Goal: Task Accomplishment & Management: Use online tool/utility

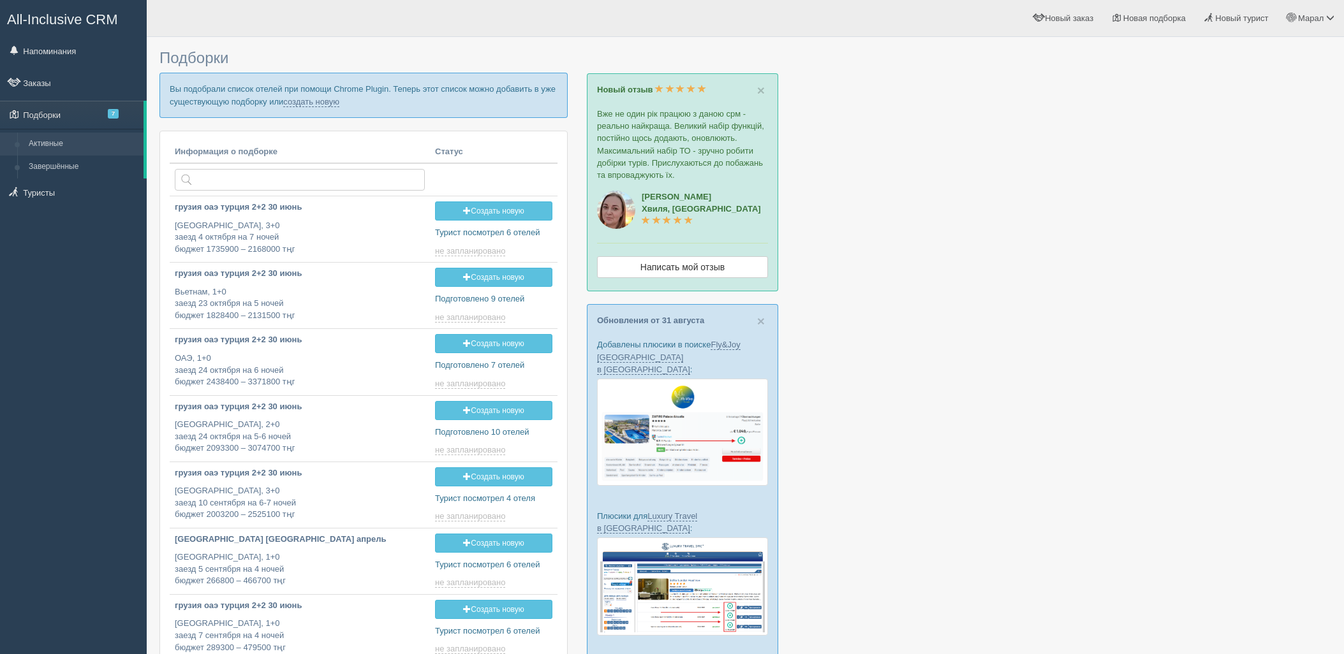
click at [326, 99] on link "создать новую" at bounding box center [311, 102] width 56 height 10
type input "2025-09-06 14:20"
type input "2025-09-06 14:10"
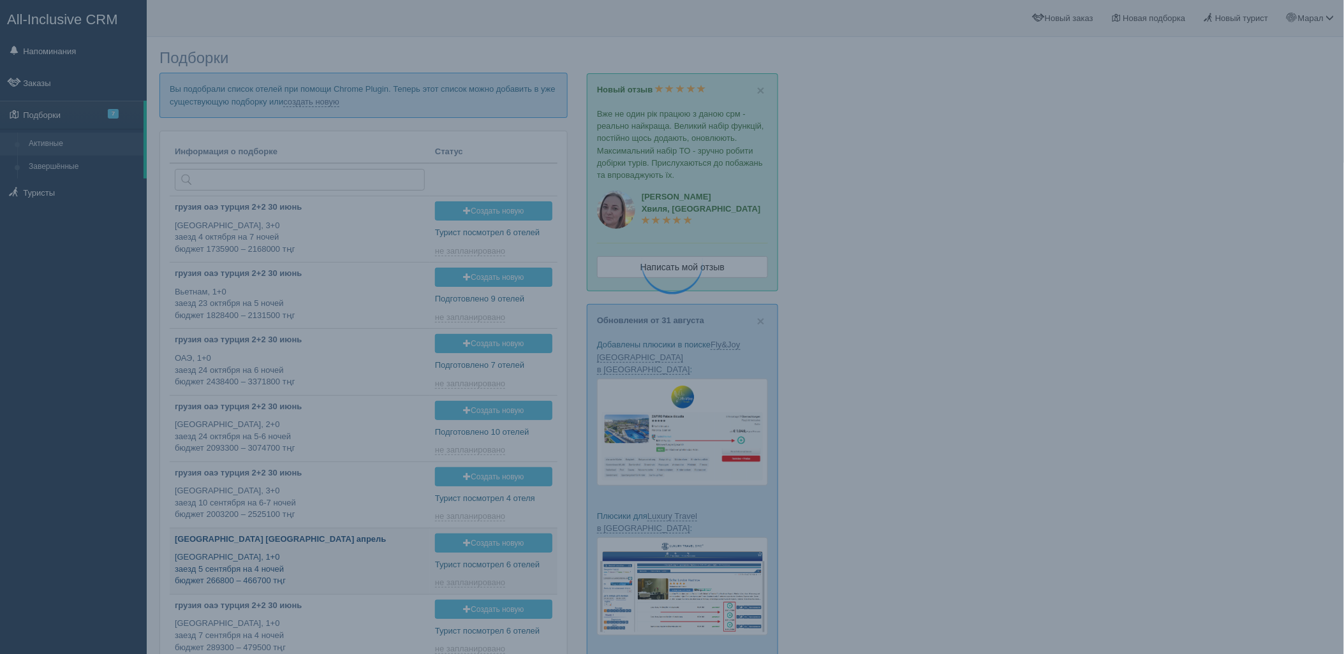
type input "2025-09-06 18:40"
type input "[DATE] 18:35"
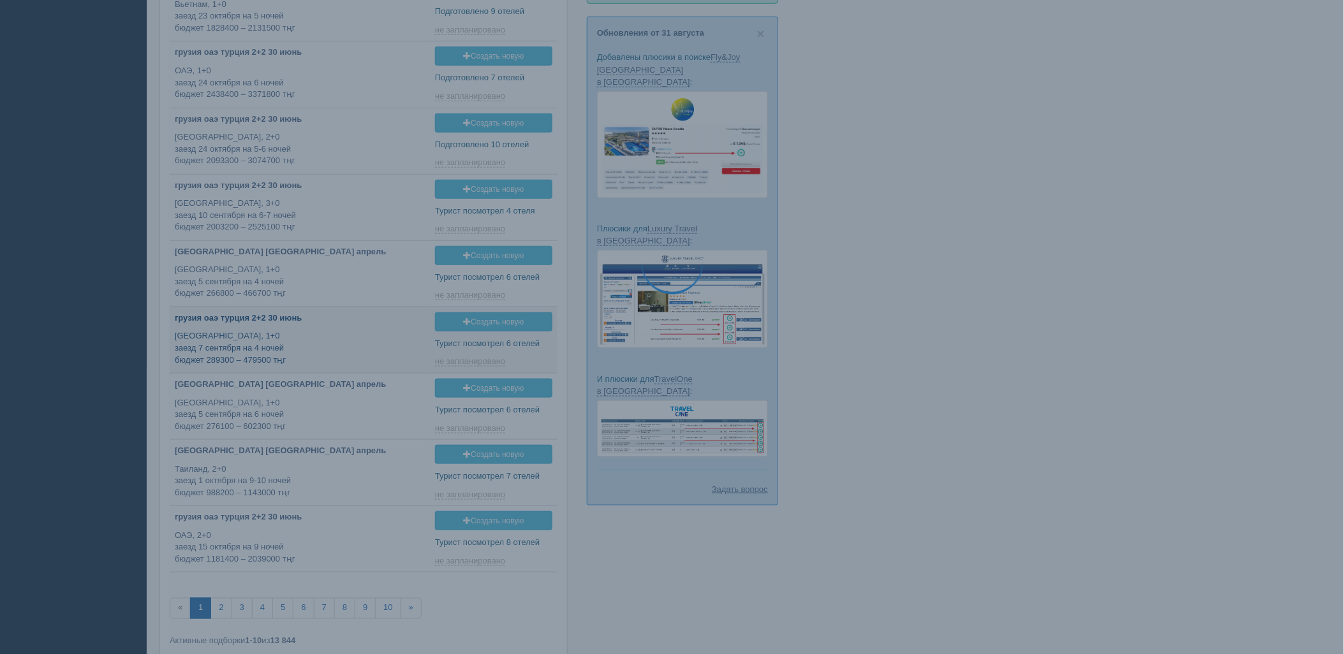
scroll to position [340, 0]
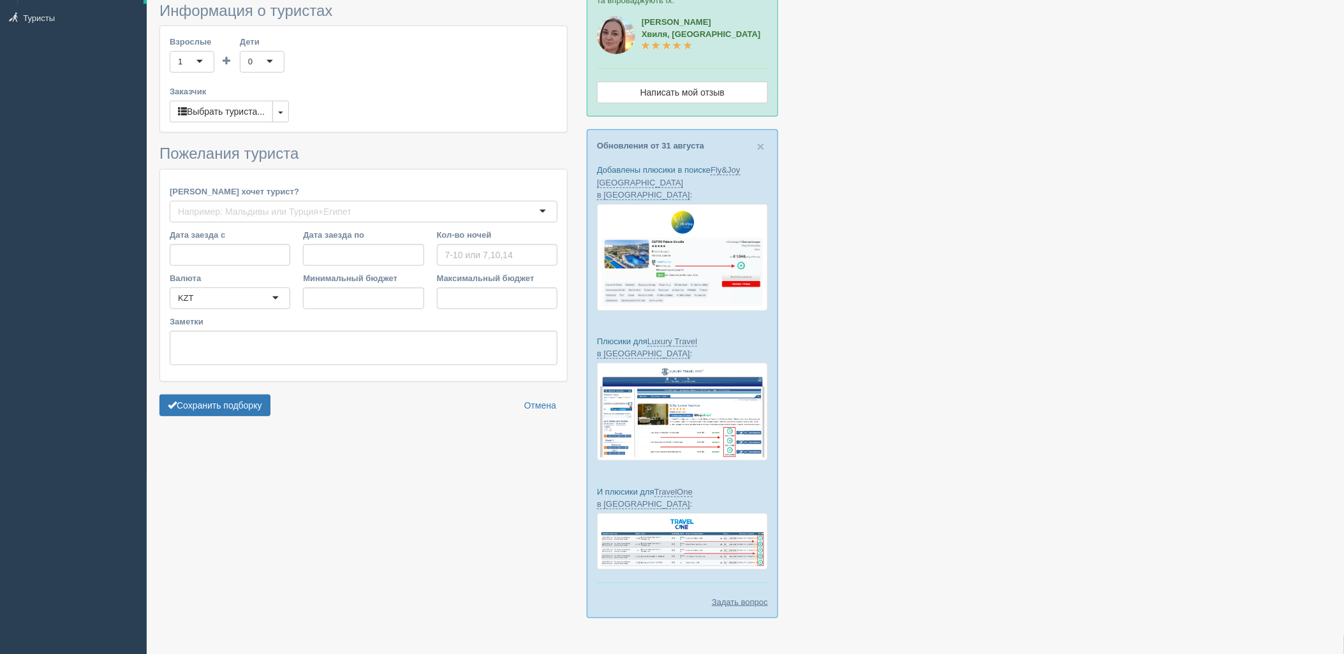
type input "7"
type input "2219600"
type input "3824200"
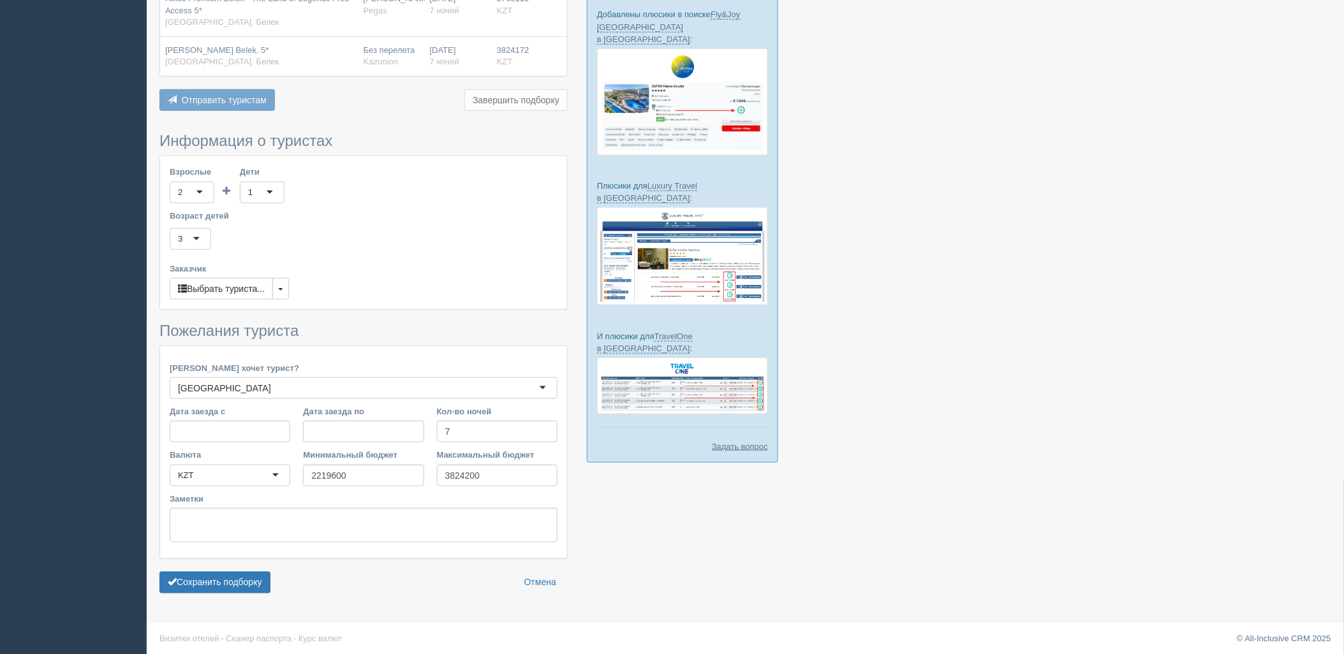
scroll to position [334, 0]
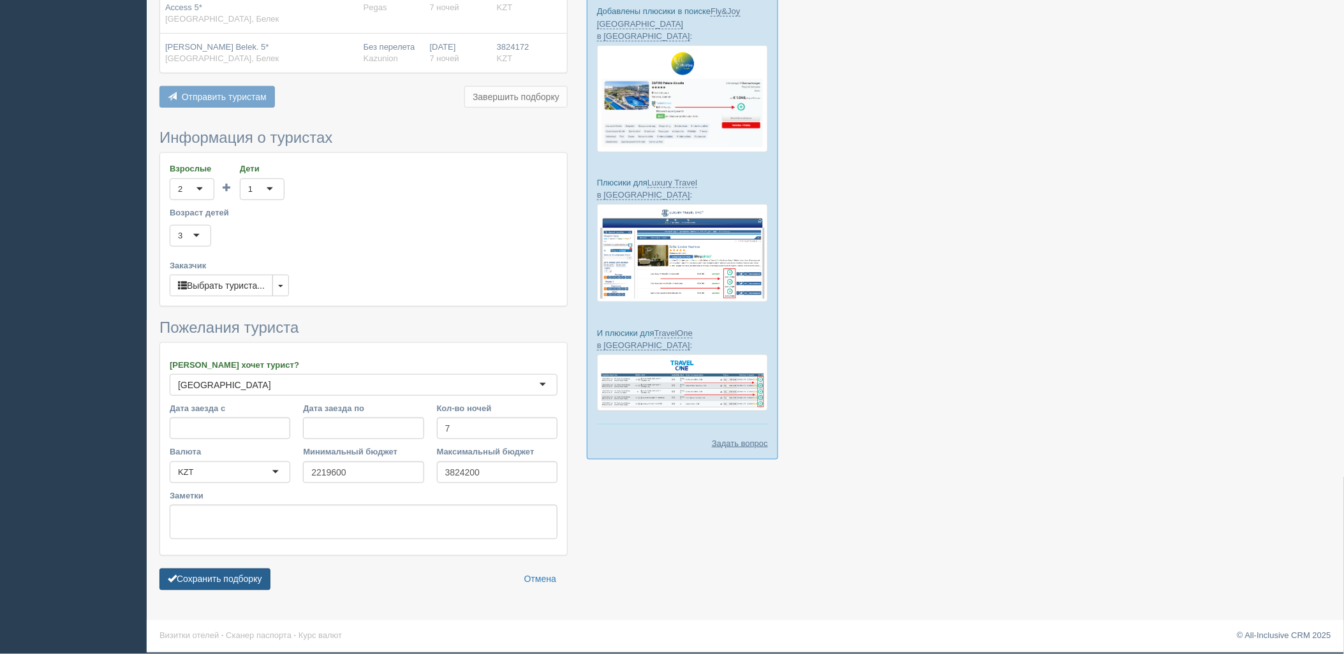
click at [243, 582] on button "Сохранить подборку" at bounding box center [214, 580] width 111 height 22
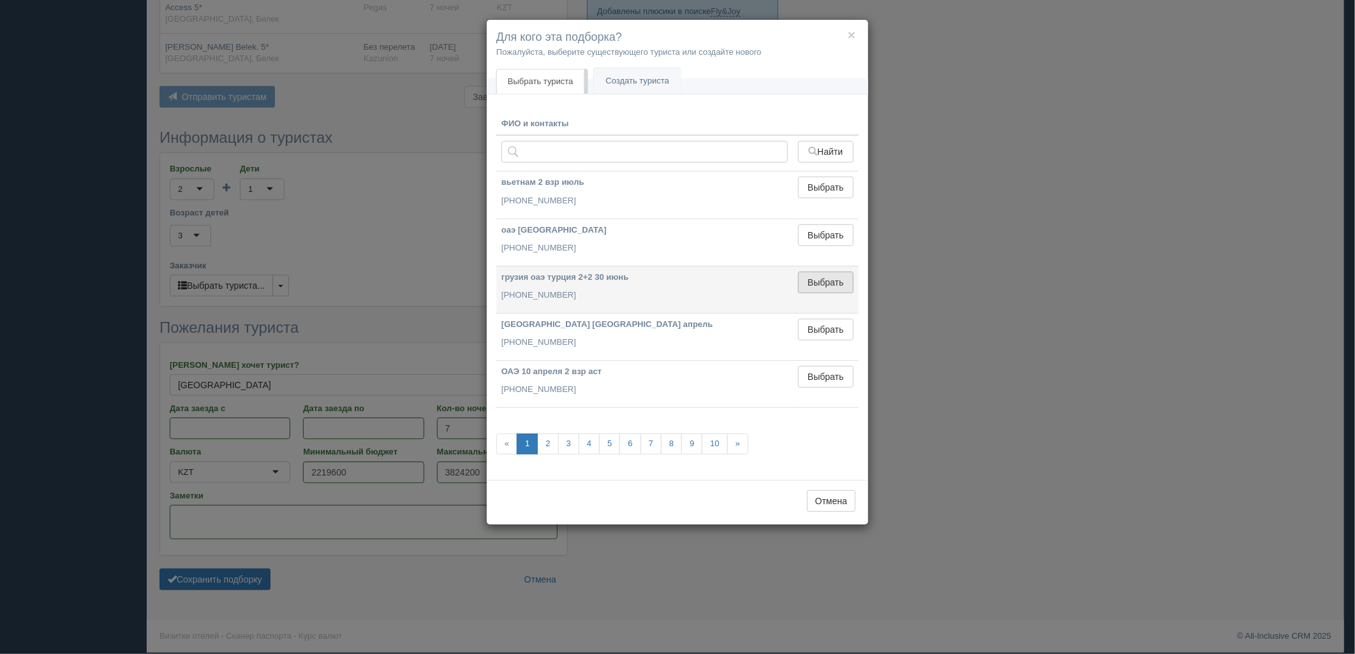
click at [821, 289] on button "Выбрать" at bounding box center [825, 283] width 55 height 22
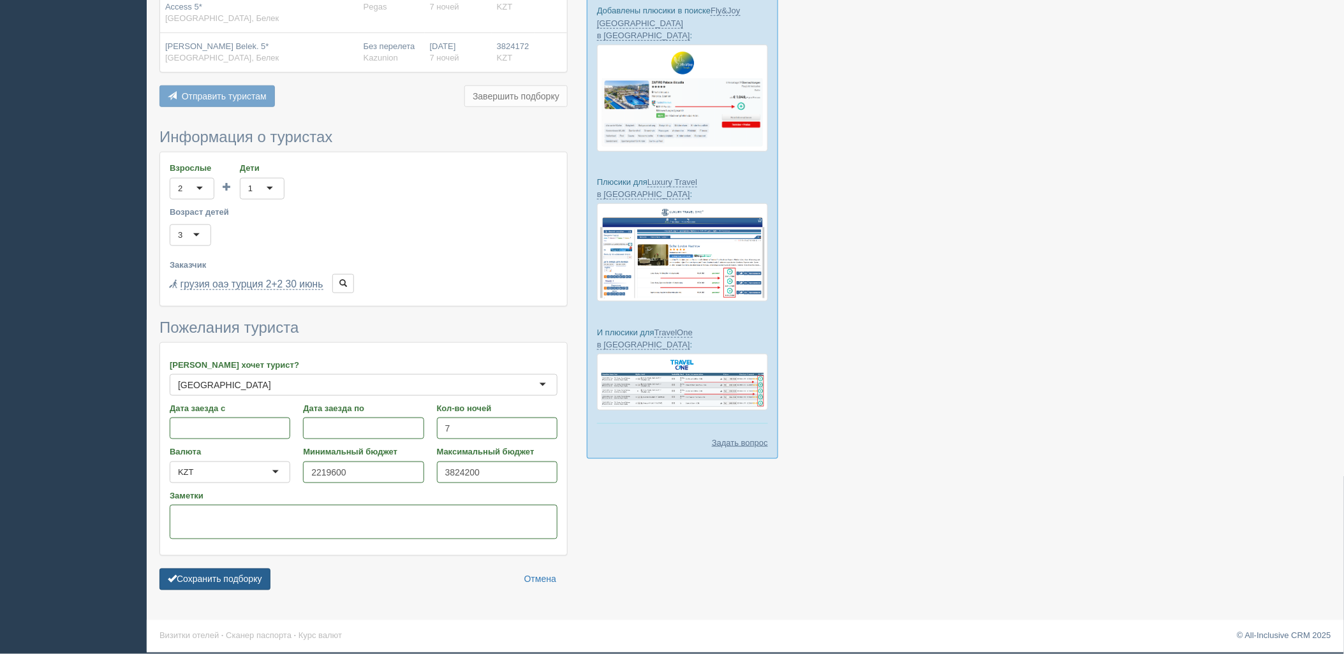
click at [233, 580] on button "Сохранить подборку" at bounding box center [214, 580] width 111 height 22
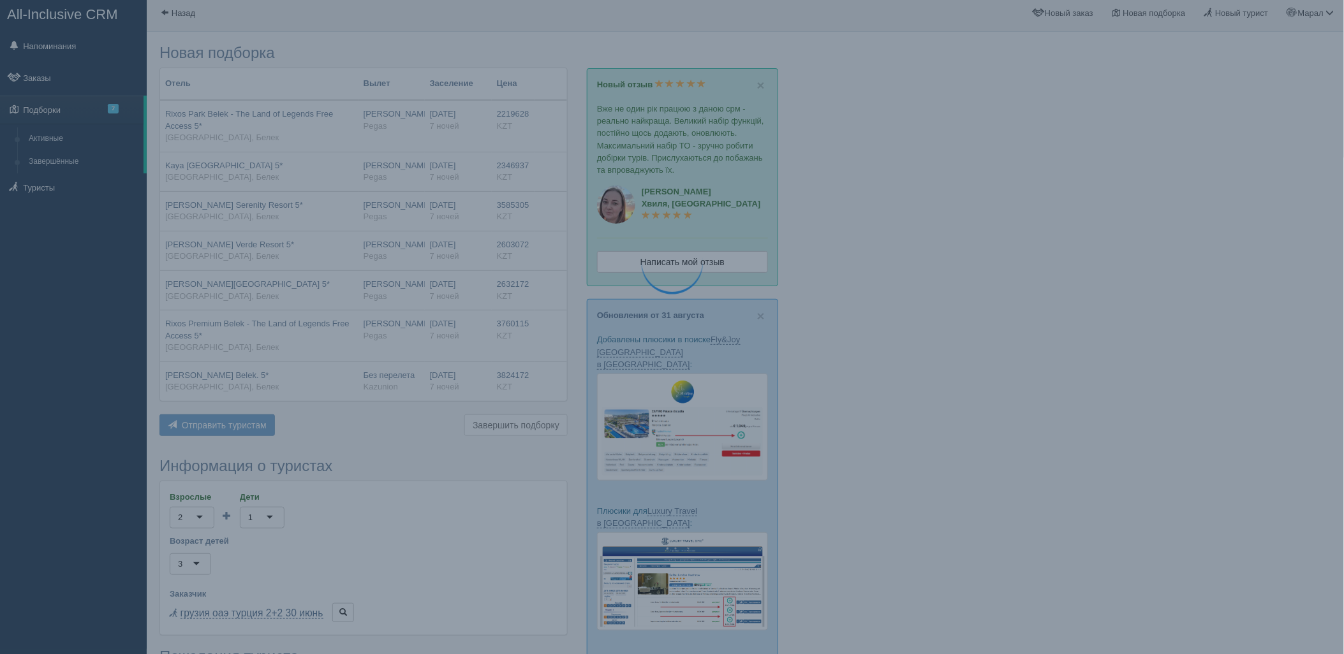
scroll to position [0, 0]
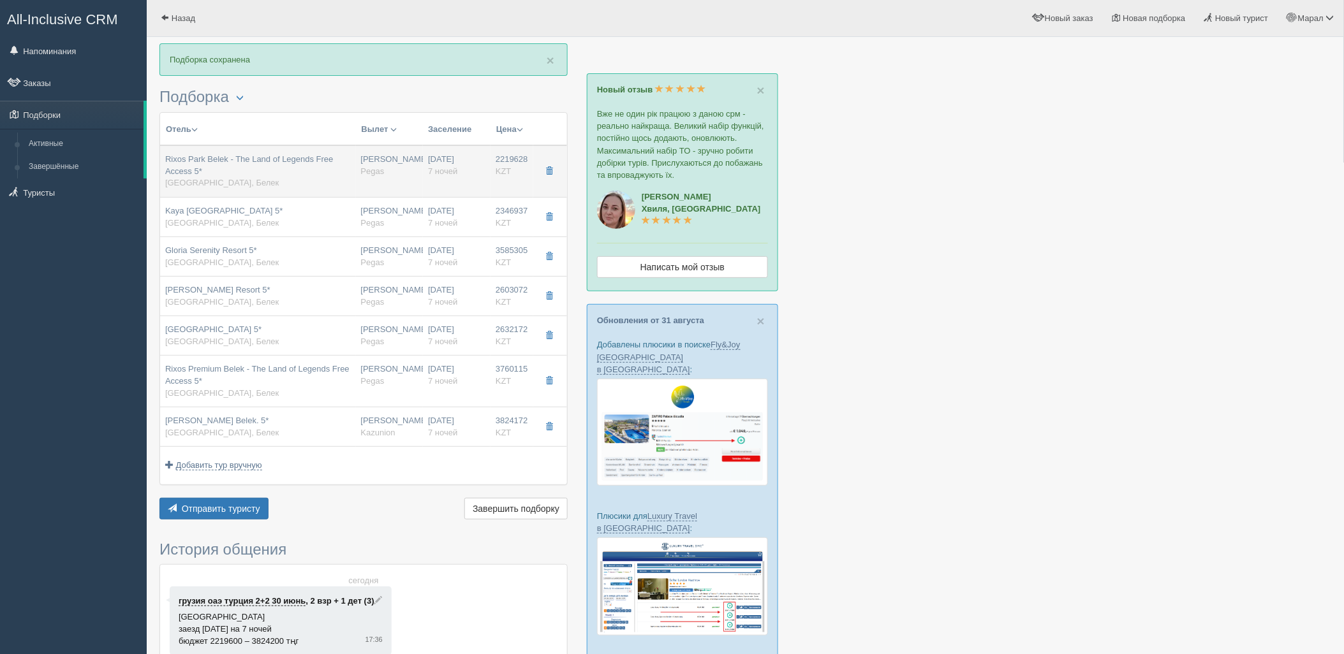
click at [266, 163] on span "Rixos Park Belek - The Land of Legends Free Access 5*" at bounding box center [249, 165] width 168 height 22
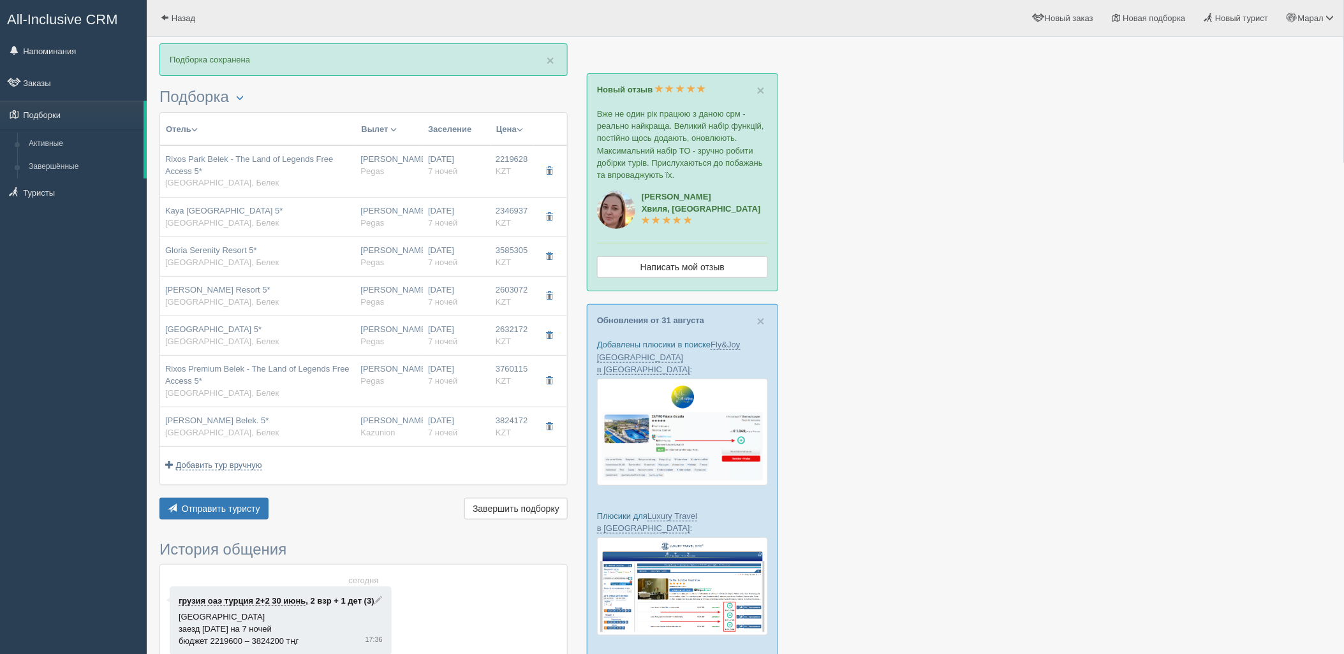
type input "Rixos Park Belek - The Land of Legends Free Access 5*"
type input "Турция"
type input "Белек"
type input "2219628.00"
type input "Нурсултан Назарбаев NQZ"
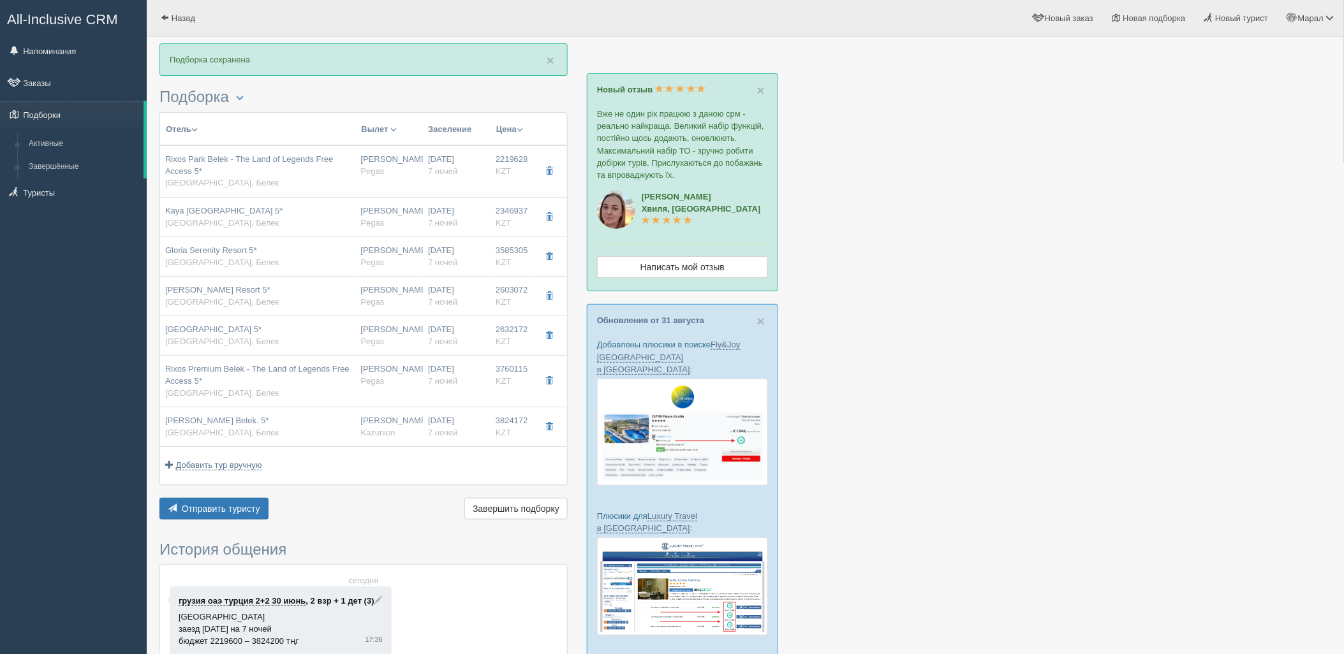
type input "Antalya Airport AYT"
type input "07:05"
type input "10:25"
type input "AIR ASTANA"
type input "11:25"
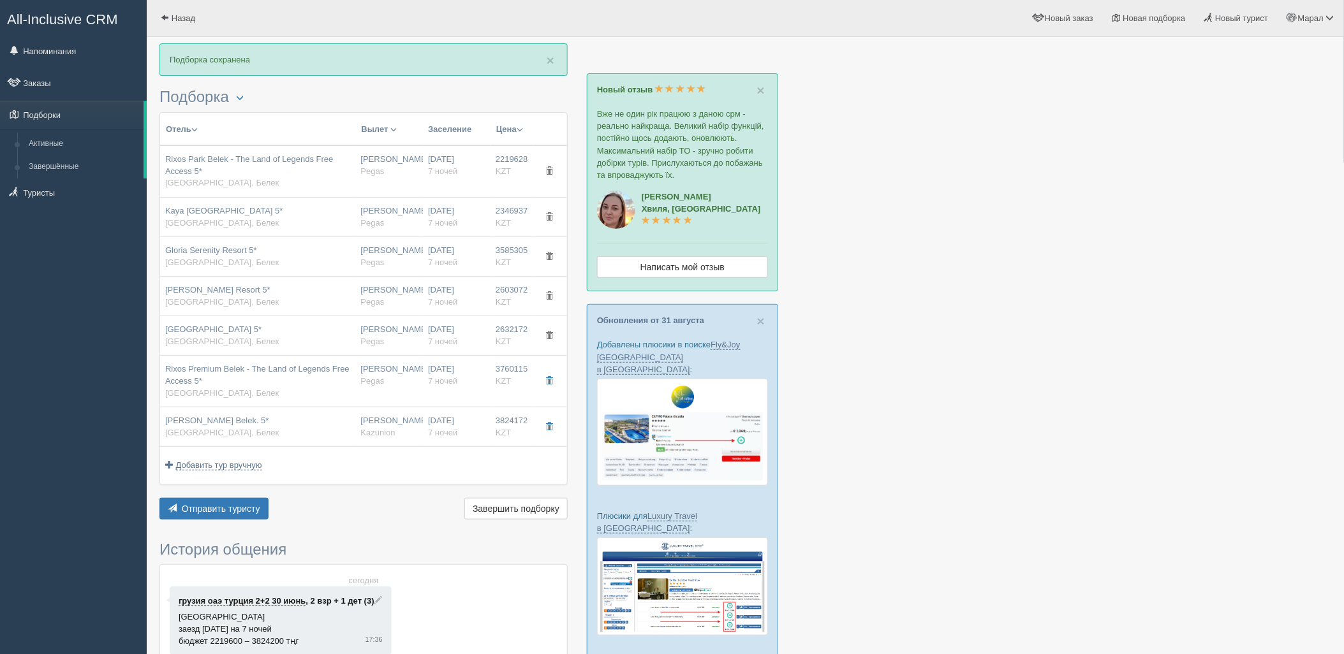
type input "18:15"
type input "7"
type input "Standard Room Garden View French Balcony (Main building)"
type input "UA"
type input "Pegas"
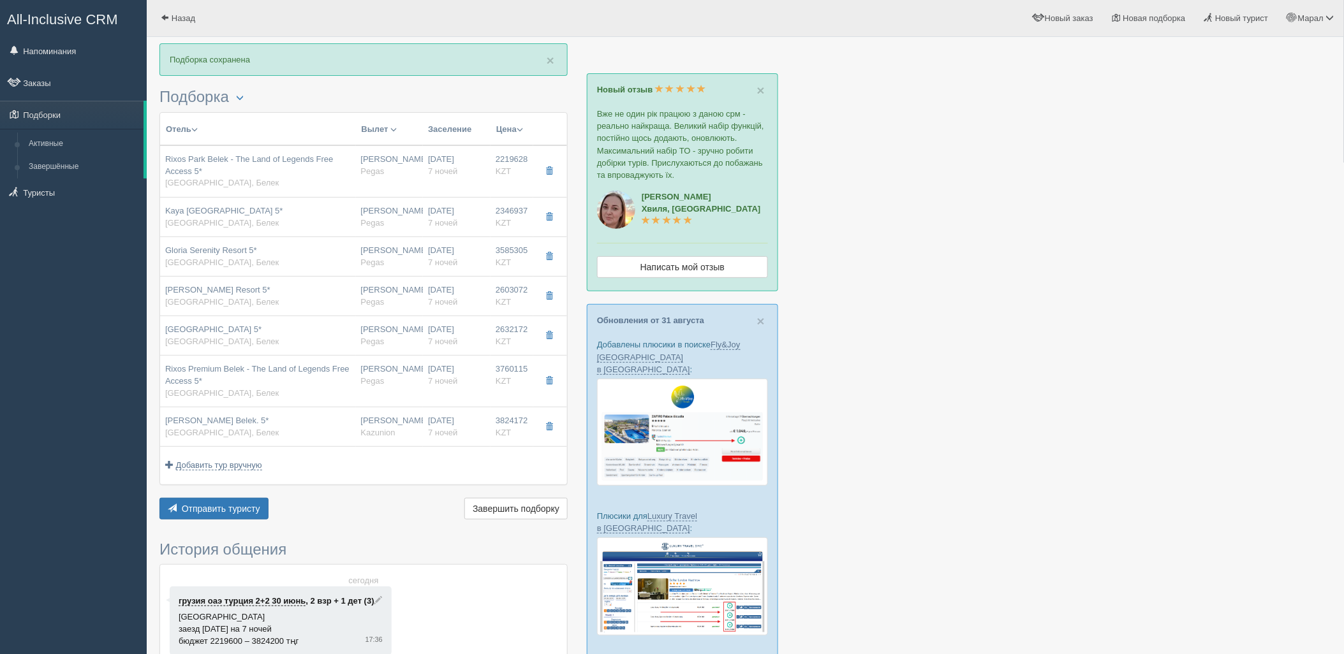
type input "http://kz.pegast.asia/ru/hotels/route/pegasys/591949836?section=agency"
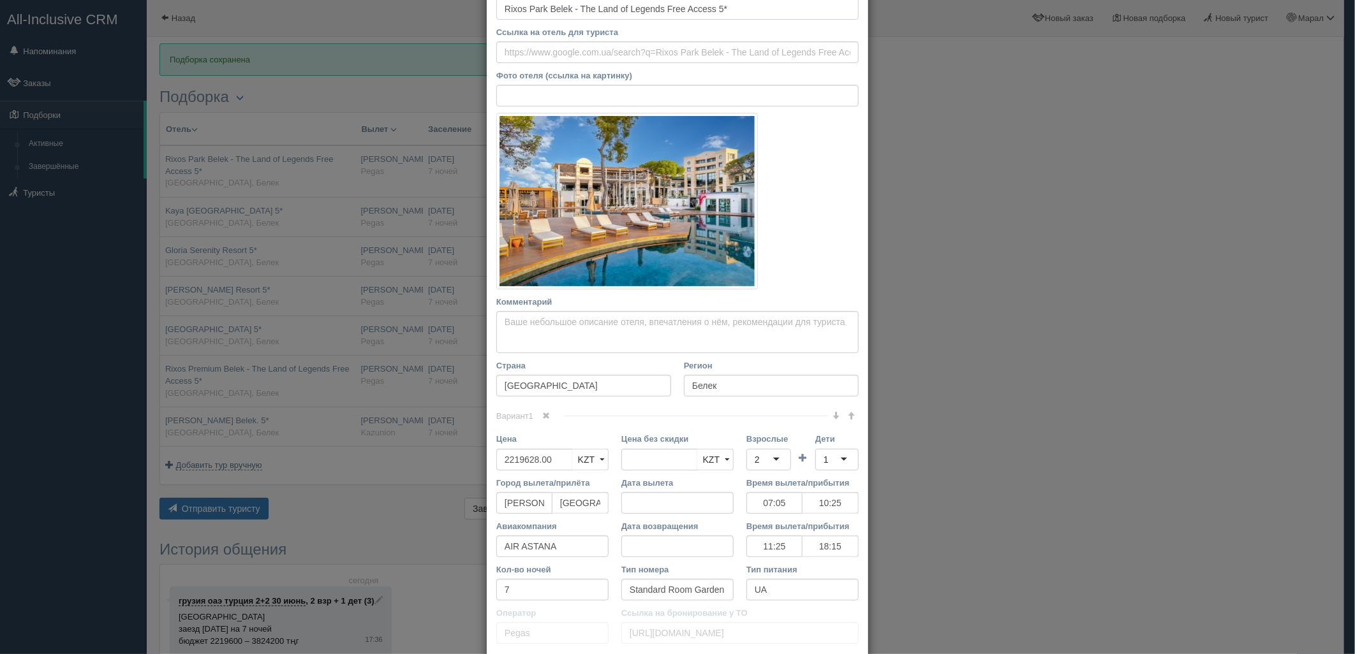
scroll to position [177, 0]
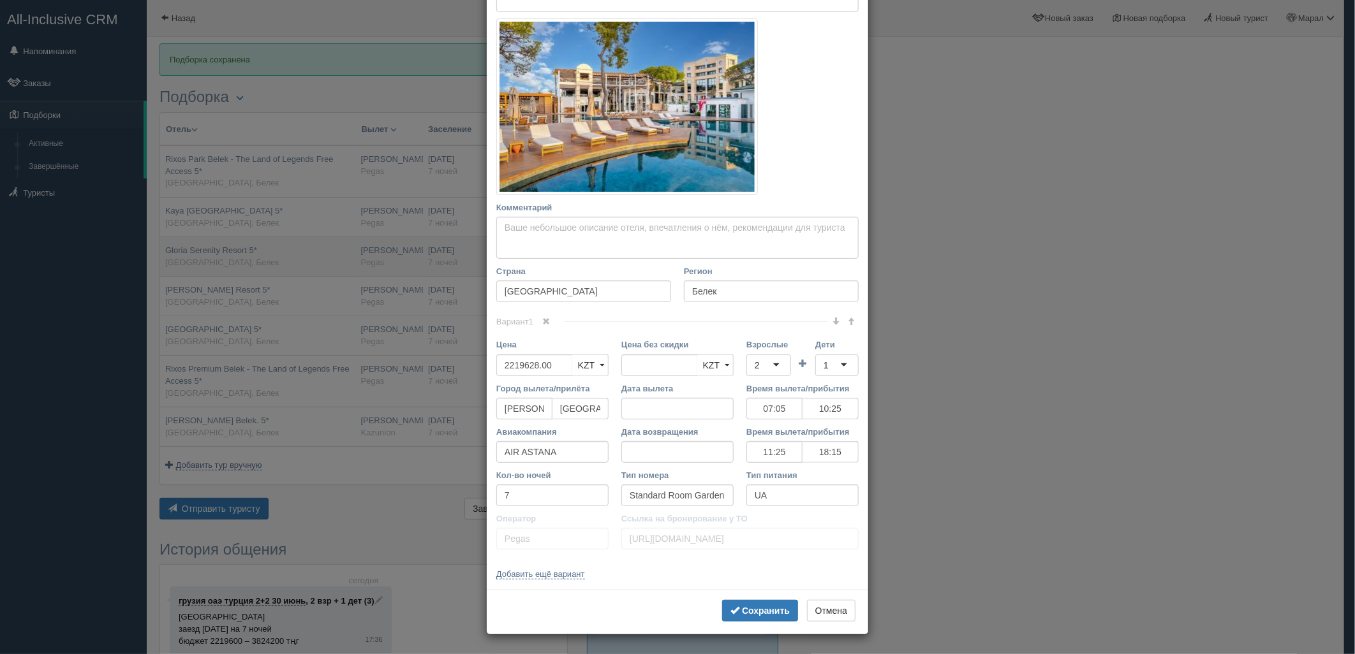
drag, startPoint x: 932, startPoint y: 471, endPoint x: 239, endPoint y: 240, distance: 730.7
click at [923, 468] on div "× Редактировать тур Название отеля Rixos Park Belek - The Land of Legends Free …" at bounding box center [677, 327] width 1355 height 654
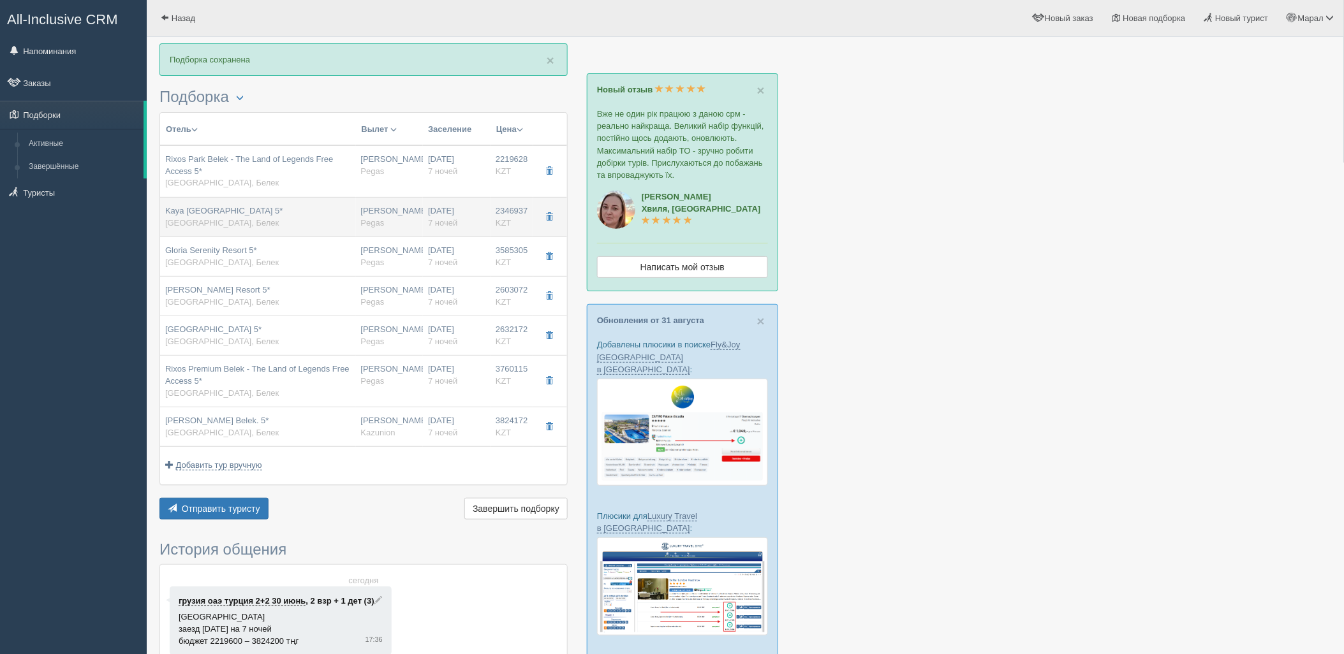
click at [217, 209] on span "Kaya Palazzo Golf Resort 5*" at bounding box center [223, 211] width 117 height 10
type input "Kaya Palazzo Golf Resort 5*"
type input "https://tophotels.ru/hotel/al100627"
type input "2346937.00"
type input "07:05"
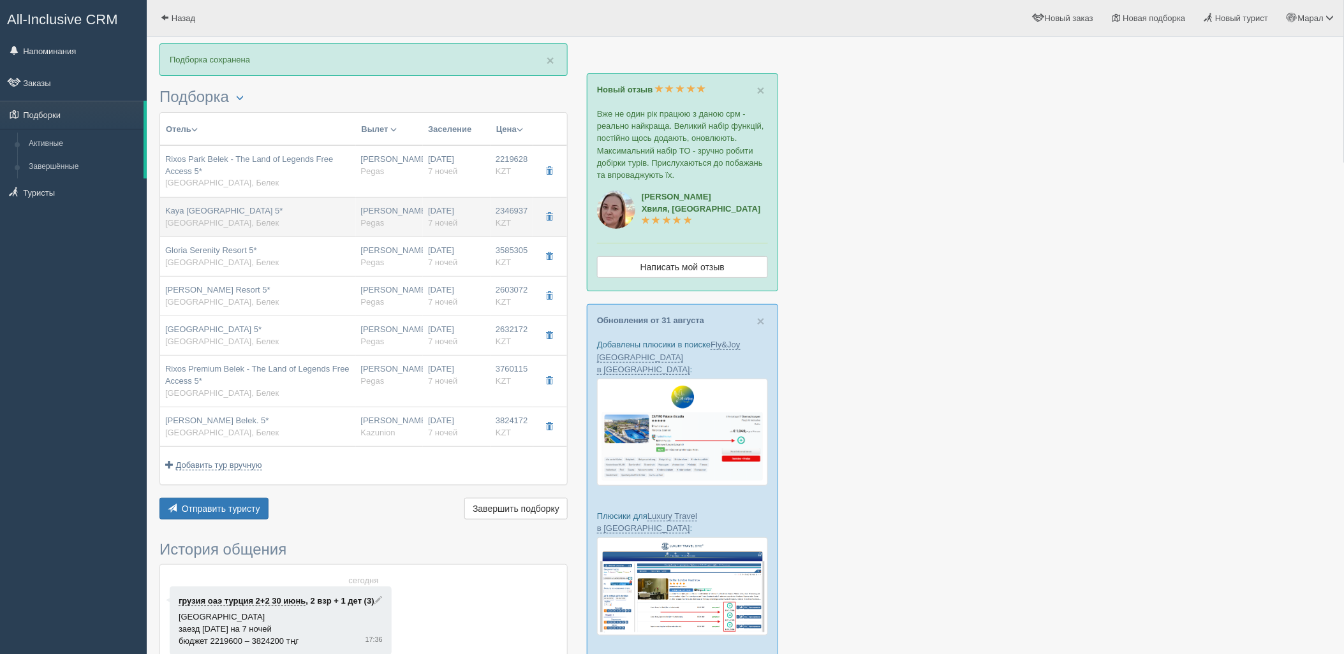
type input "10:25"
type input "11:25"
type input "18:15"
type input "Superior Room Sea View"
type input "Palazzo AI"
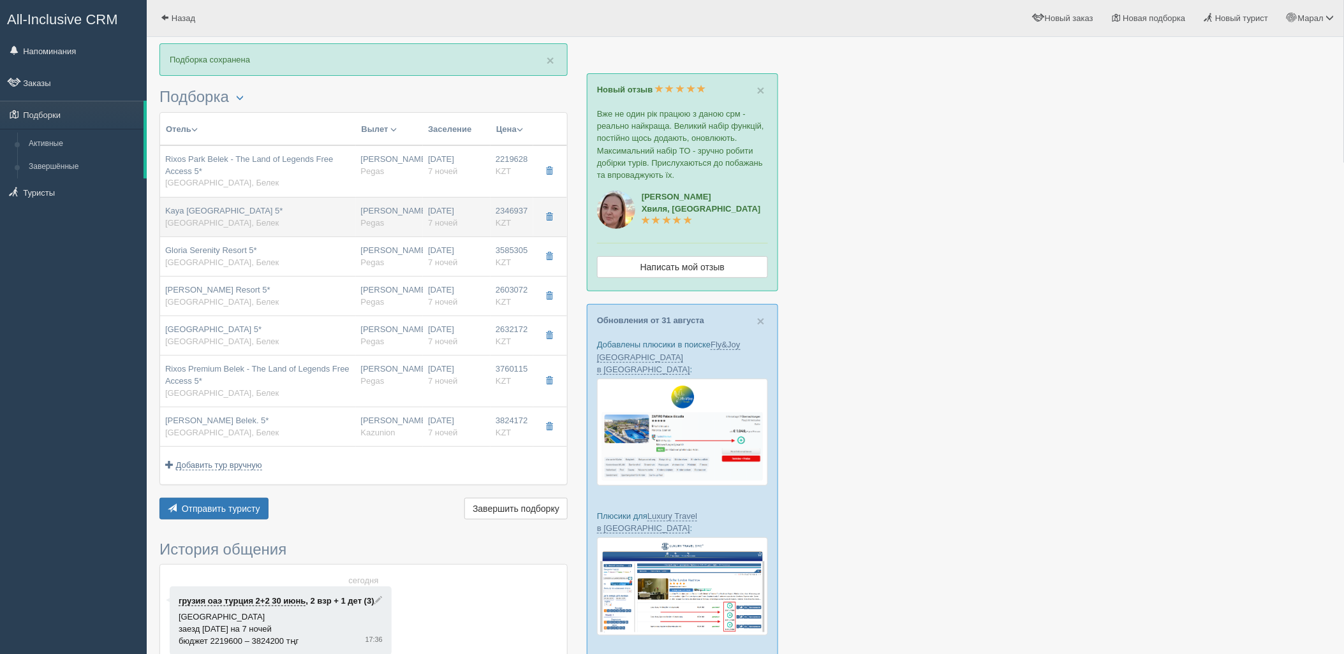
type input "http://kz.pegast.asia/ru/hotels/route/pegasys/13511?section=agency"
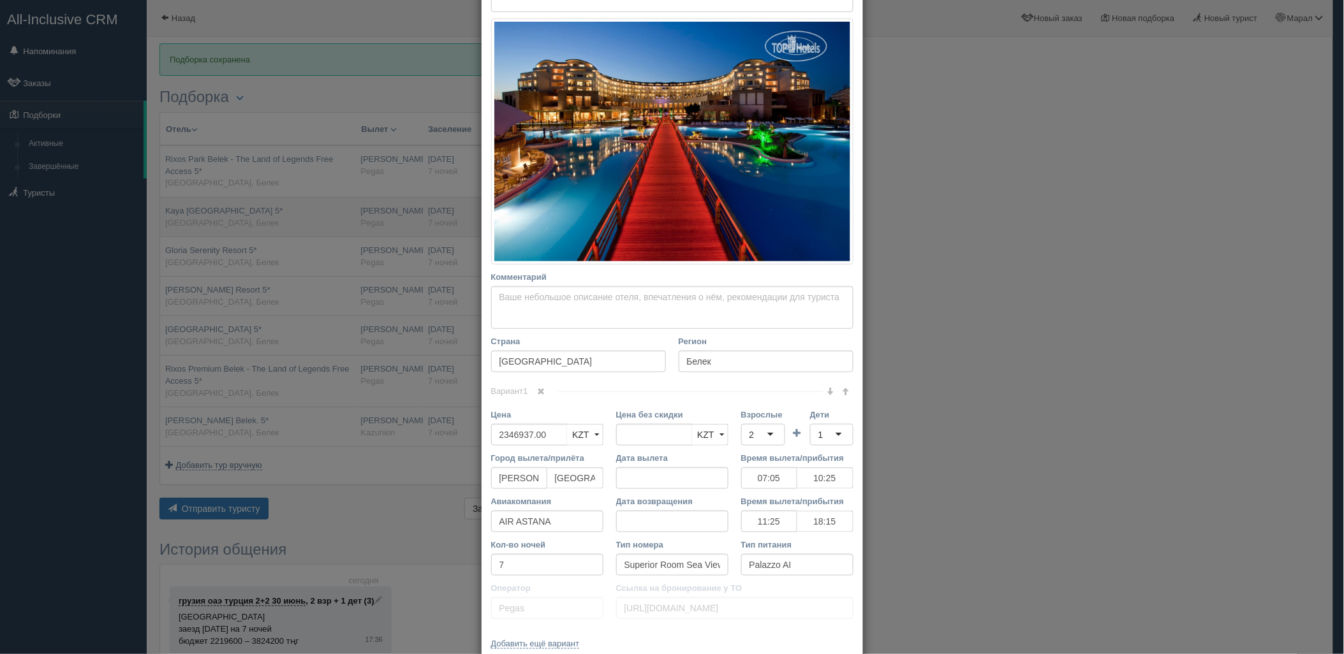
scroll to position [0, 0]
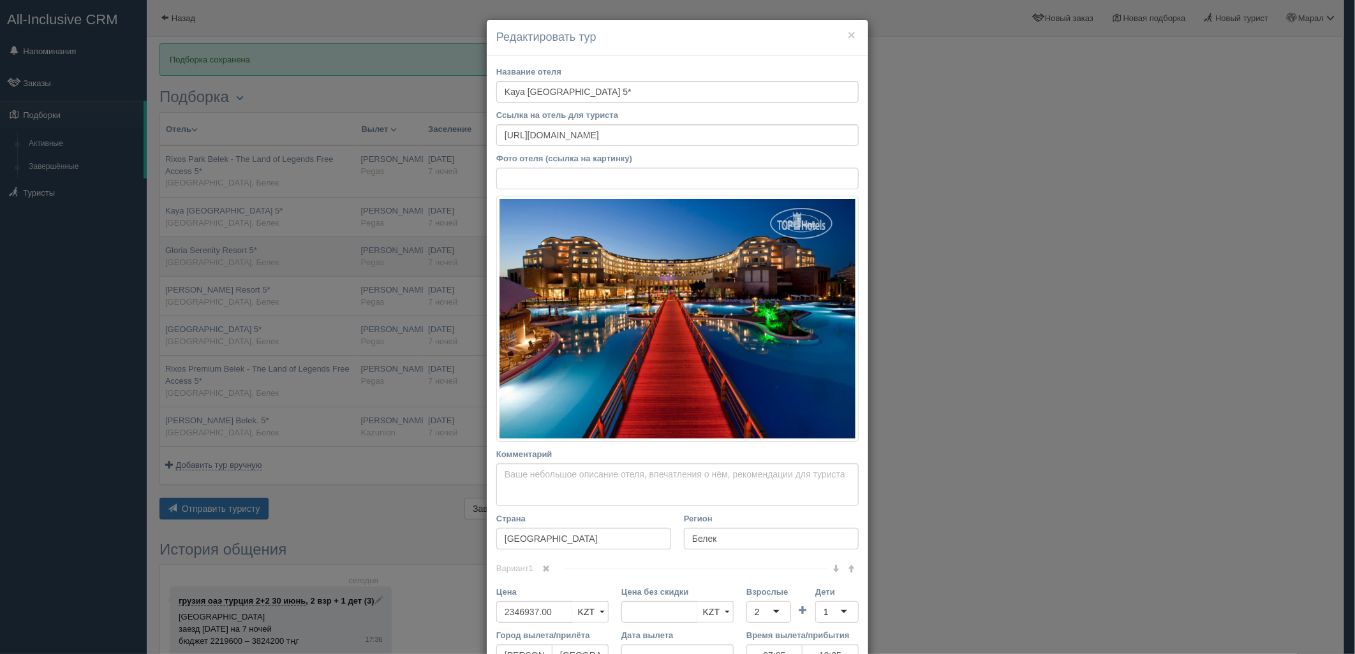
drag, startPoint x: 282, startPoint y: 317, endPoint x: 269, endPoint y: 264, distance: 54.5
click at [282, 304] on div "× Редактировать тур Название отеля Kaya Palazzo Golf Resort 5* Ссылка на отель …" at bounding box center [677, 327] width 1355 height 654
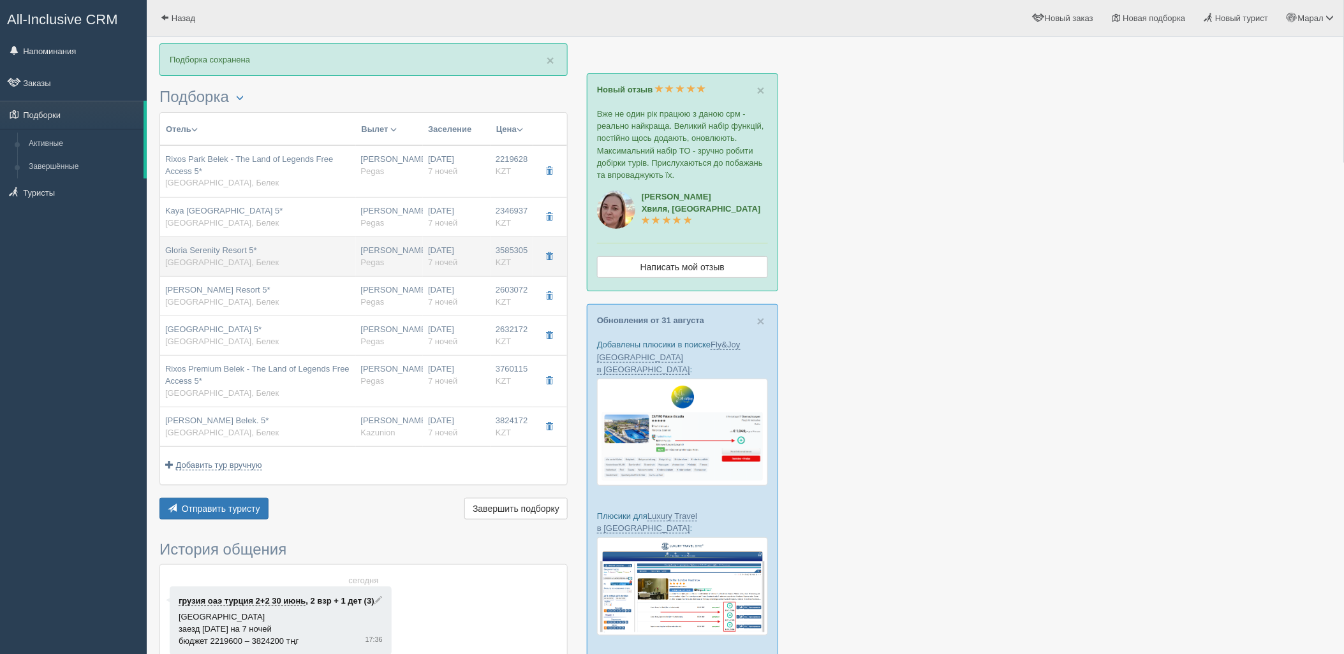
click at [265, 256] on div "Gloria Serenity Resort 5* Турция, Белек" at bounding box center [258, 257] width 186 height 24
type input "Gloria Serenity Resort 5*"
type input "https://tophotels.ru/hotel/al28079"
type input "3585305.00"
type input "07:05"
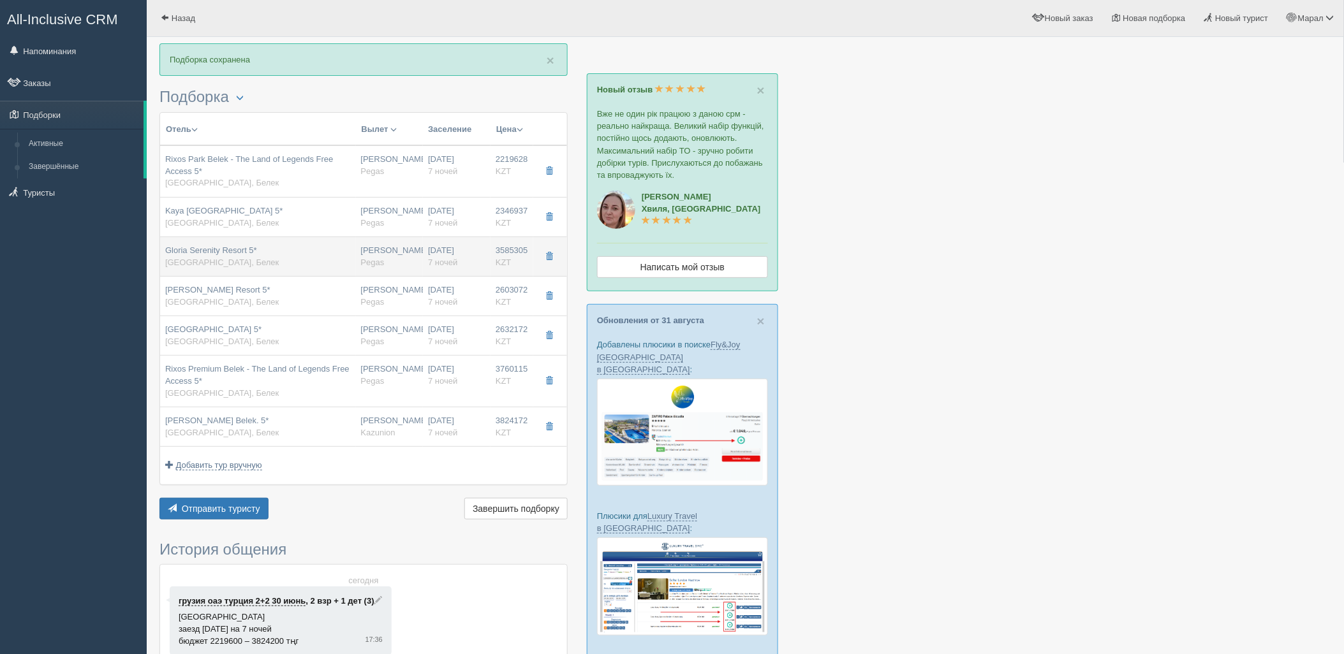
type input "10:25"
type input "11:25"
type input "18:15"
type input "Superior Laguna"
type input "GAI"
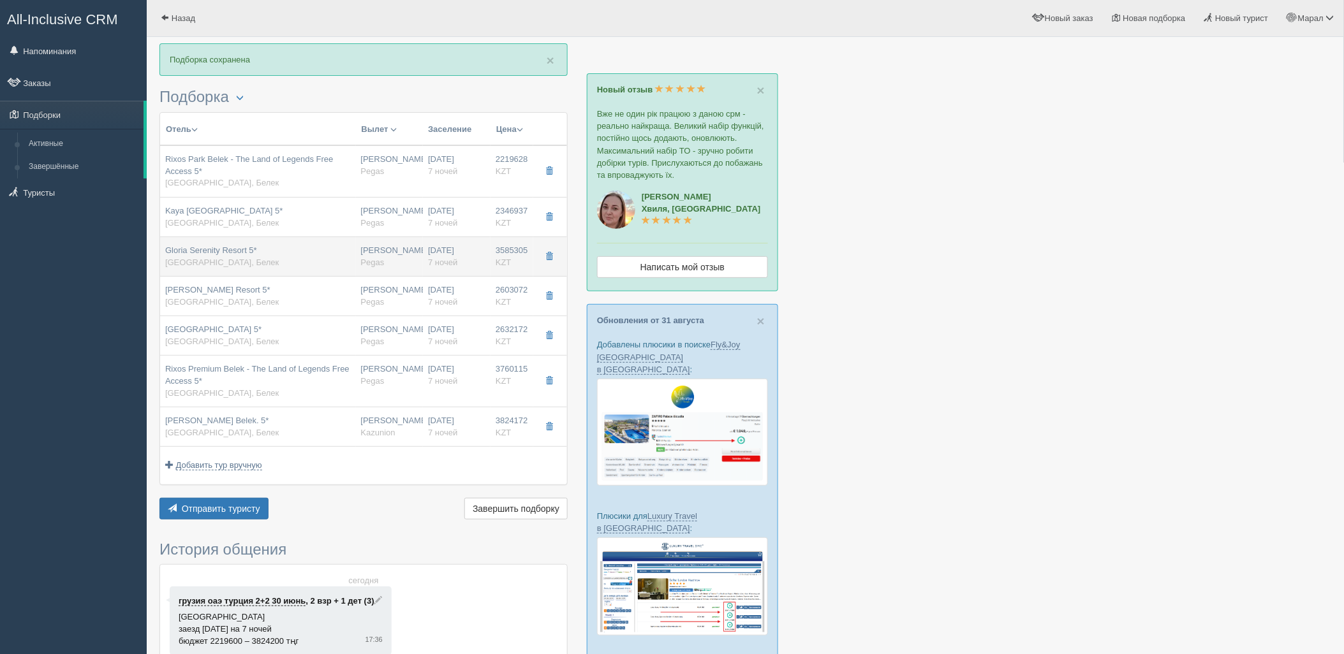
type input "http://kz.pegast.asia/ru/hotels/route/pegasys/13406?section=agency"
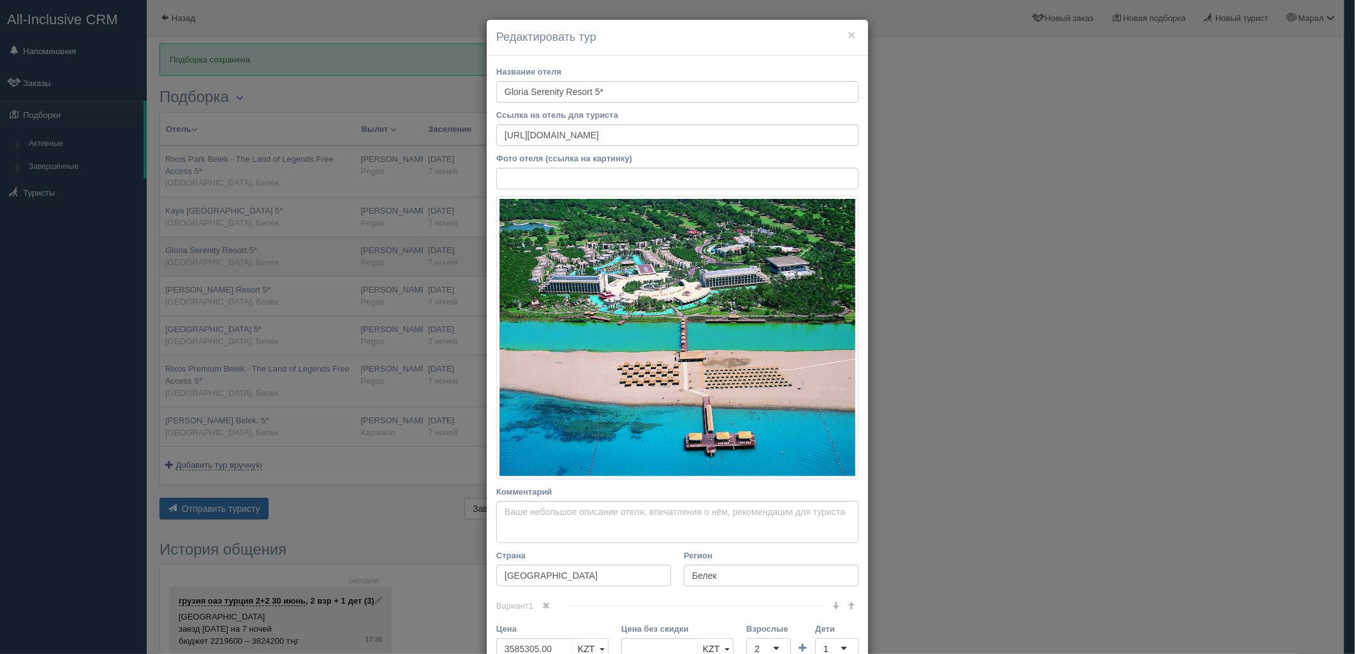
click at [265, 256] on div "× Редактировать тур Название отеля Gloria Serenity Resort 5* Ссылка на отель дл…" at bounding box center [677, 327] width 1355 height 654
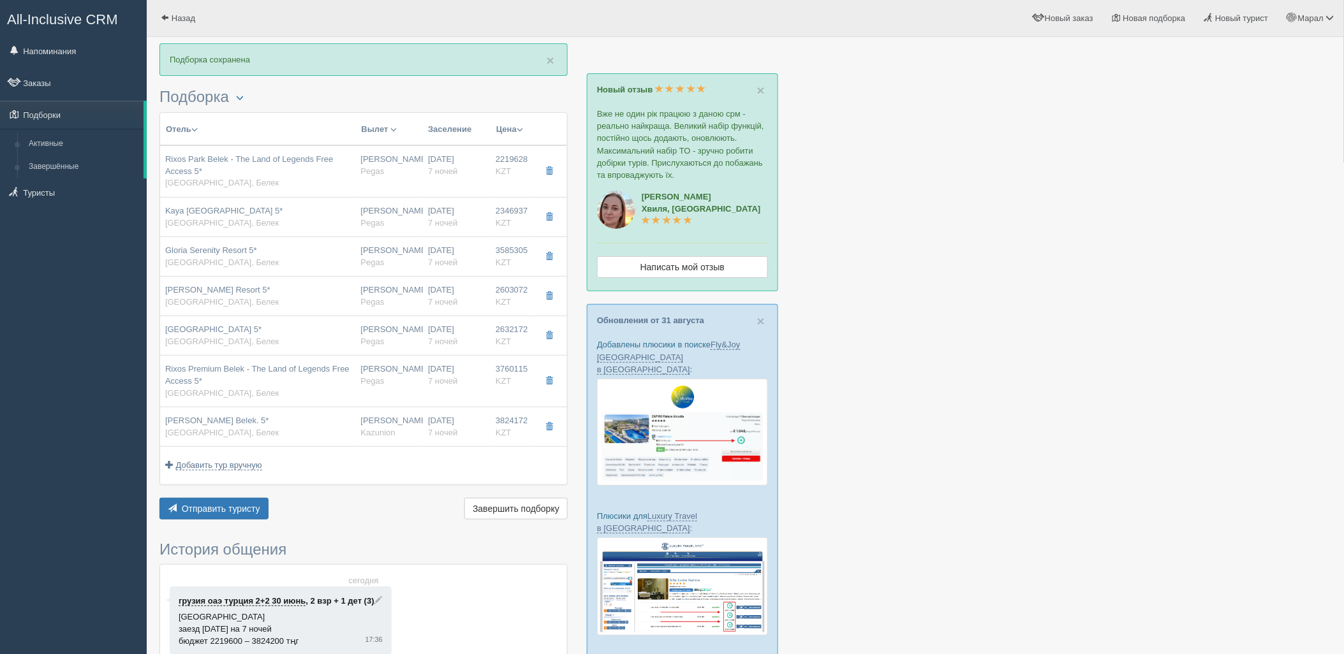
click at [270, 290] on div "Gloria Verde Resort 5* Турция, Белек" at bounding box center [258, 296] width 186 height 24
type input "Gloria Verde Resort 5*"
type input "https://tophotels.ru/hotel/al752"
type input "2603072.00"
type input "07:05"
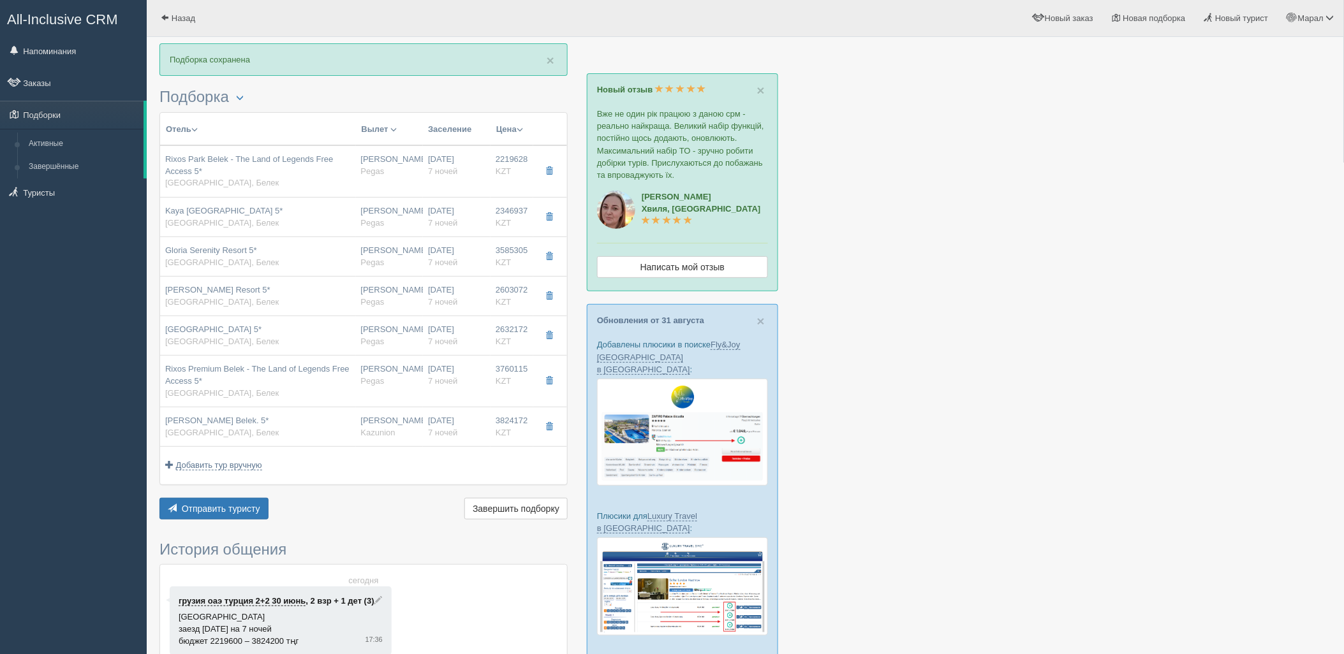
type input "10:25"
type input "11:25"
type input "18:15"
type input "Сьют"
type input "http://kz.pegast.asia/ru/hotels/route/pegasys/13396?section=agency"
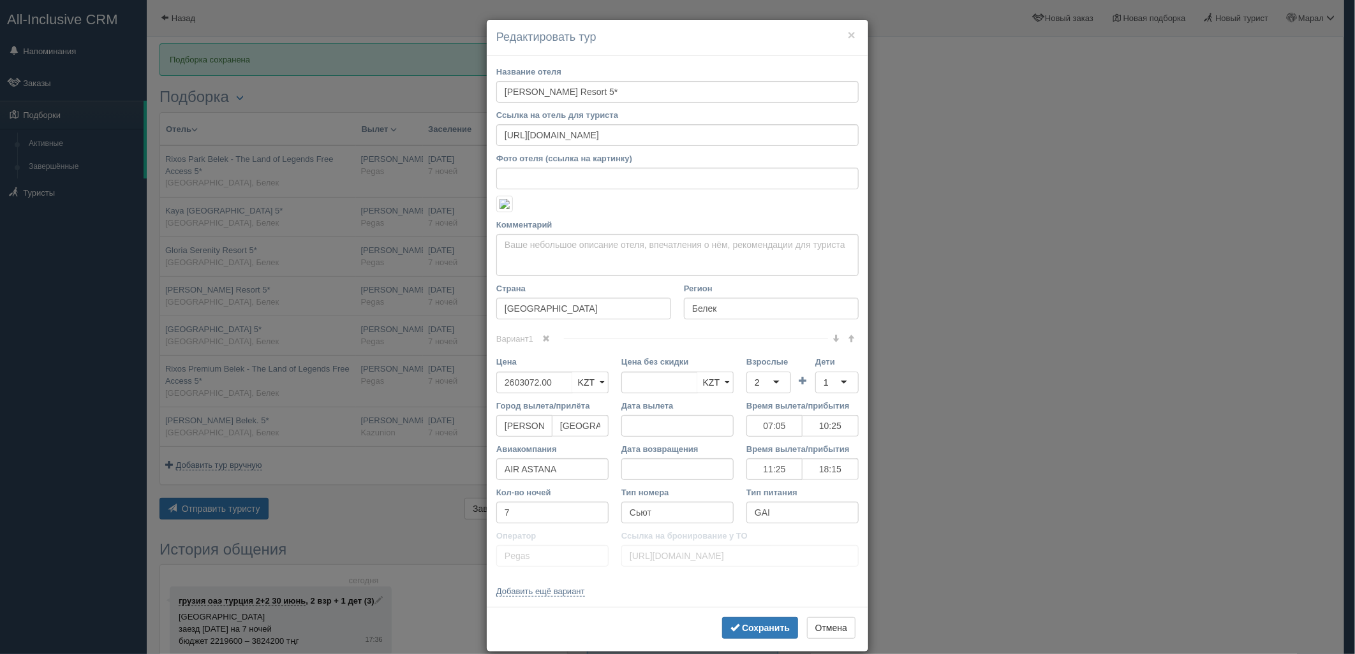
click at [270, 290] on div "× Редактировать тур Название отеля Gloria Verde Resort 5* Ссылка на отель для т…" at bounding box center [677, 327] width 1355 height 654
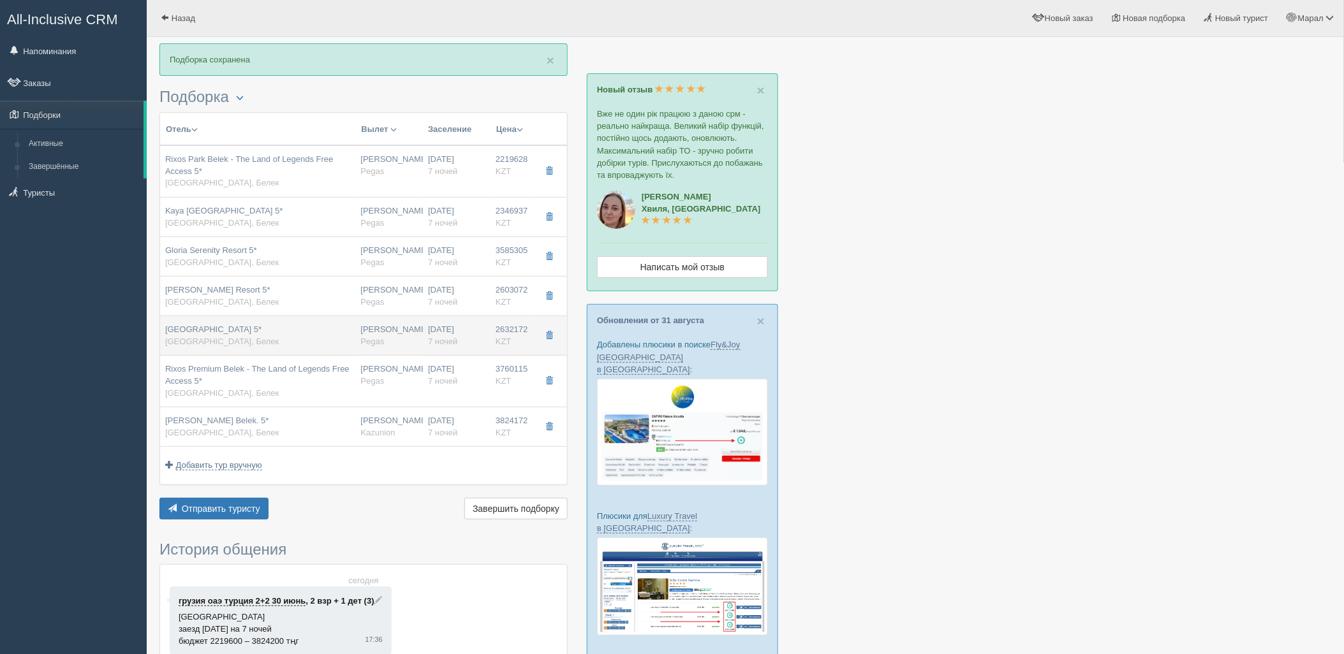
click at [270, 344] on div "Gloria Golf Resort 5* Турция, Белек" at bounding box center [258, 336] width 186 height 24
type input "Gloria Golf Resort 5*"
type input "https://tophotels.ru/hotel/al751"
type input "2632172.00"
type input "07:05"
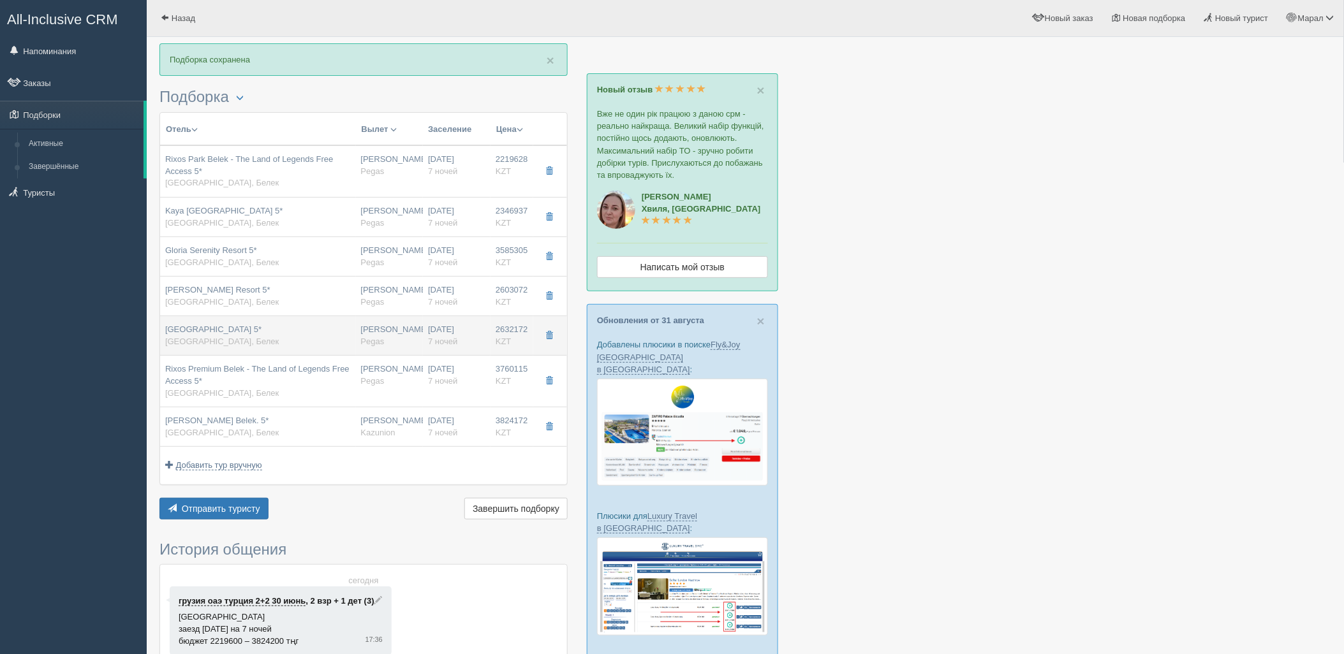
type input "10:25"
type input "11:25"
type input "18:15"
type input "Main Building Standard"
type input "http://kz.pegast.asia/ru/hotels/route/pegasys/13404?section=agency"
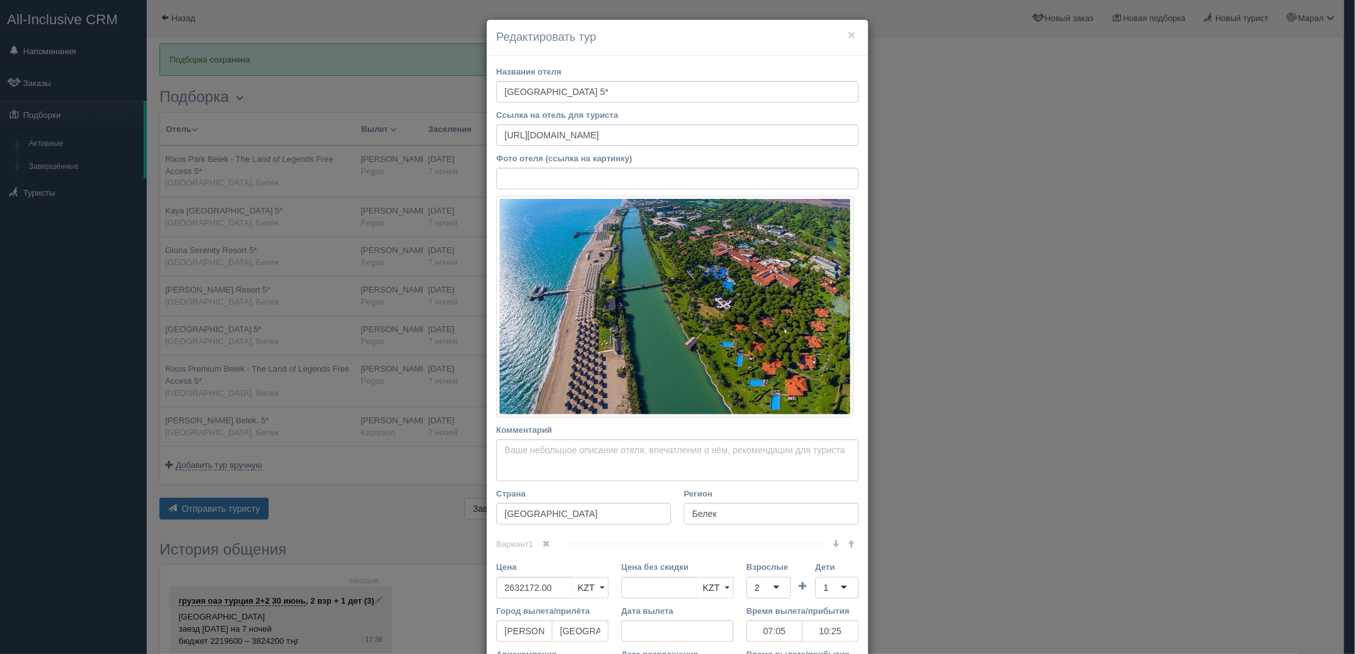
click at [269, 344] on div "× Редактировать тур Название отеля Gloria Golf Resort 5* Ссылка на отель для ту…" at bounding box center [677, 327] width 1355 height 654
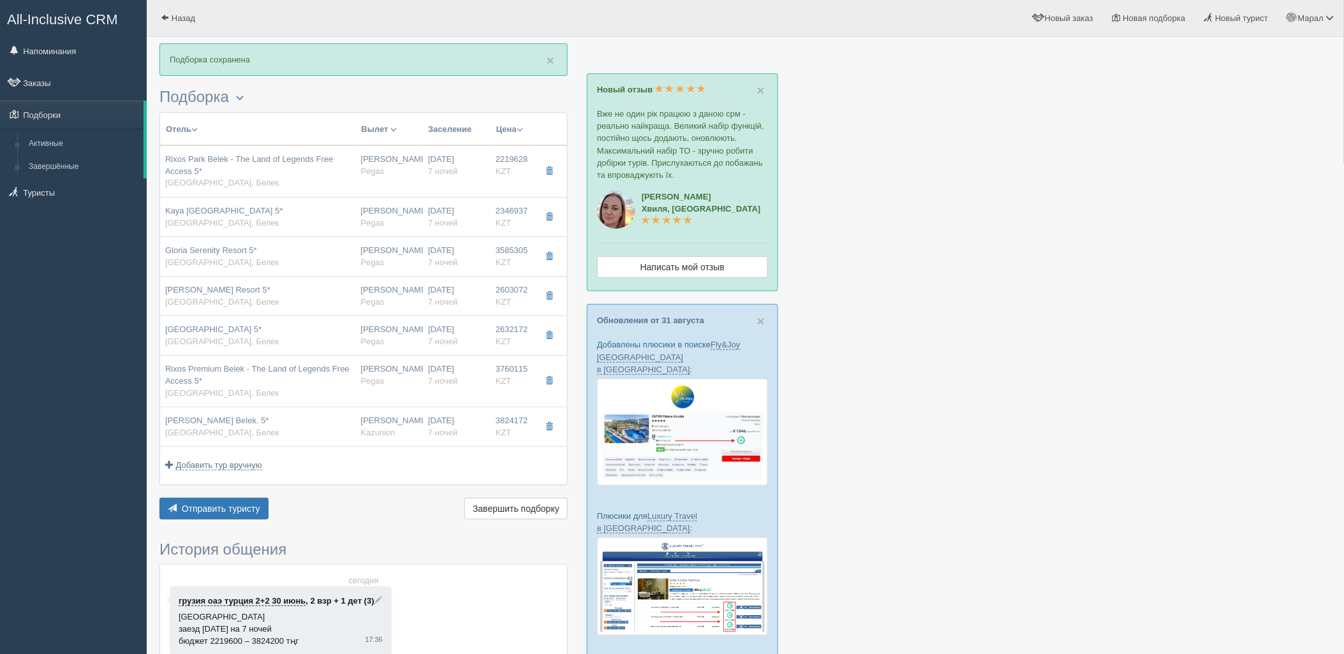
click at [256, 397] on div "Rixos Premium Belek - The Land of Legends Free Access 5* Турция, Белек" at bounding box center [258, 382] width 186 height 36
type input "Rixos Premium Belek - The Land of Legends Free Access 5*"
type input "https://www.booking.com/hotel/tr/rixos-premium-belek.ru.html?aid=357028&label=b…"
type input "3760115.00"
type input "07:05"
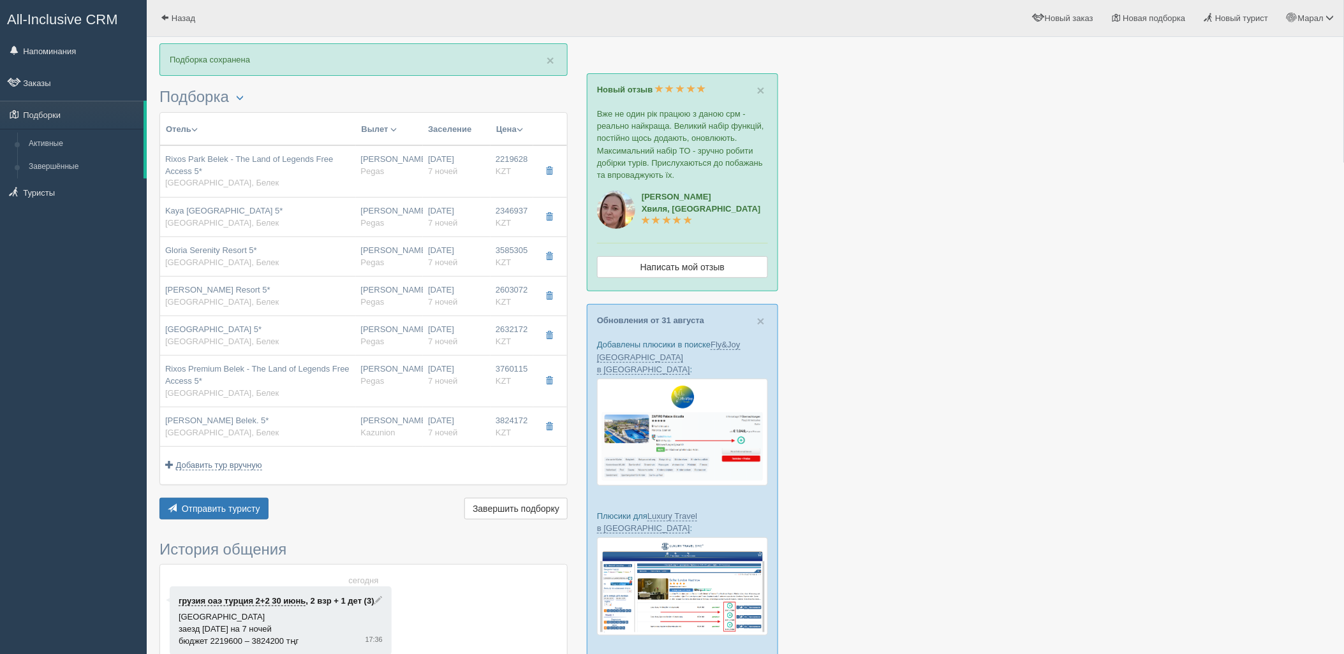
type input "10:25"
type input "11:25"
type input "18:15"
type input "Deluxe Room Garden View"
type input "AEAI"
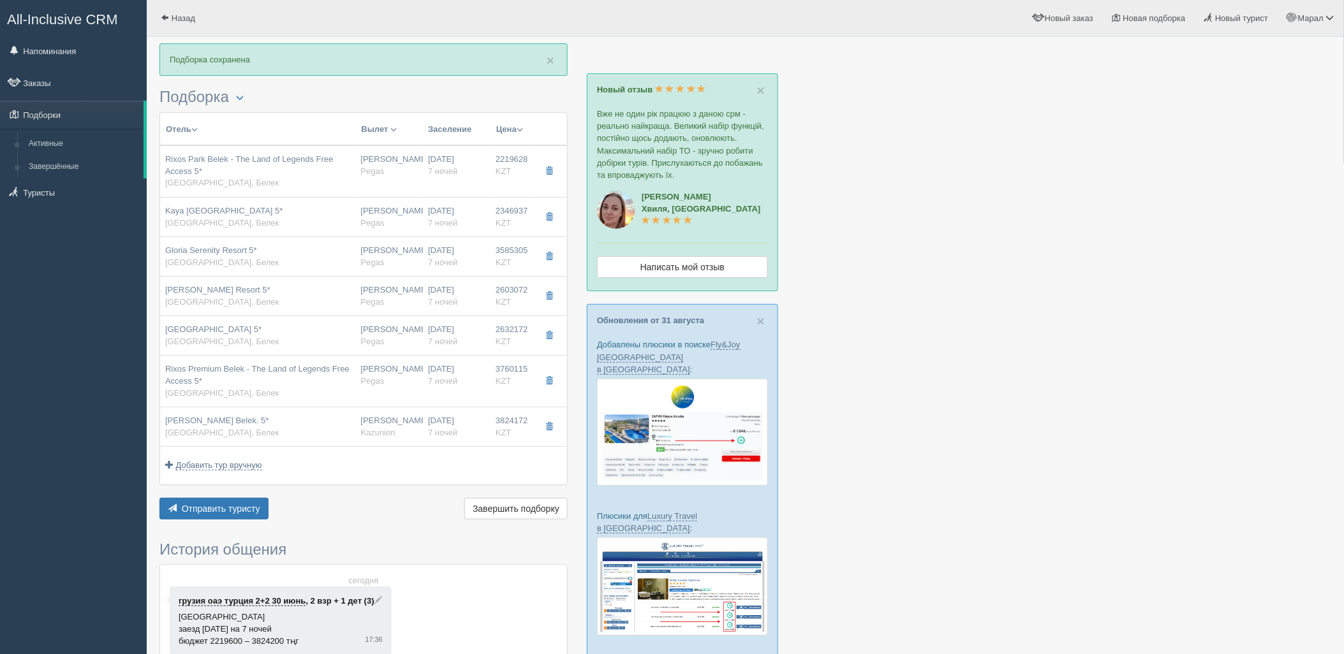
type input "http://kz.pegast.asia/ru/hotels/route/pegasys/13398?section=agency"
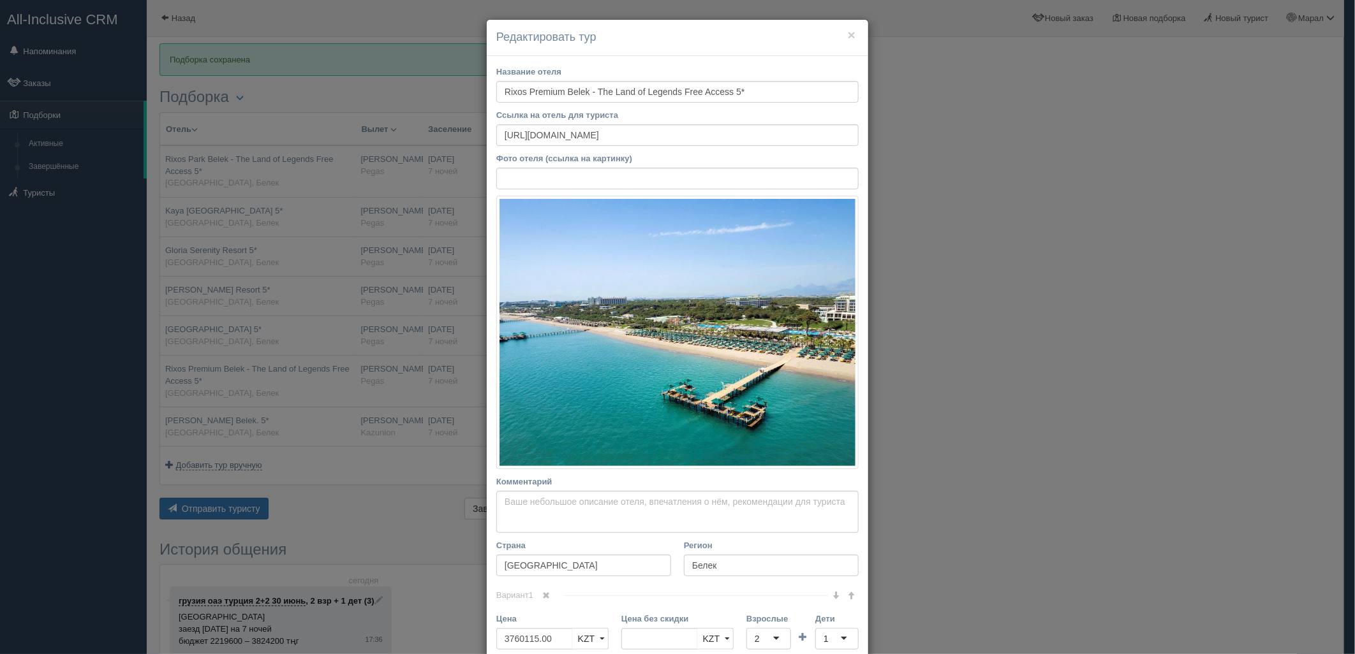
click at [256, 397] on div "× Редактировать тур Название отеля Rixos Premium Belek - The Land of Legends Fr…" at bounding box center [677, 327] width 1355 height 654
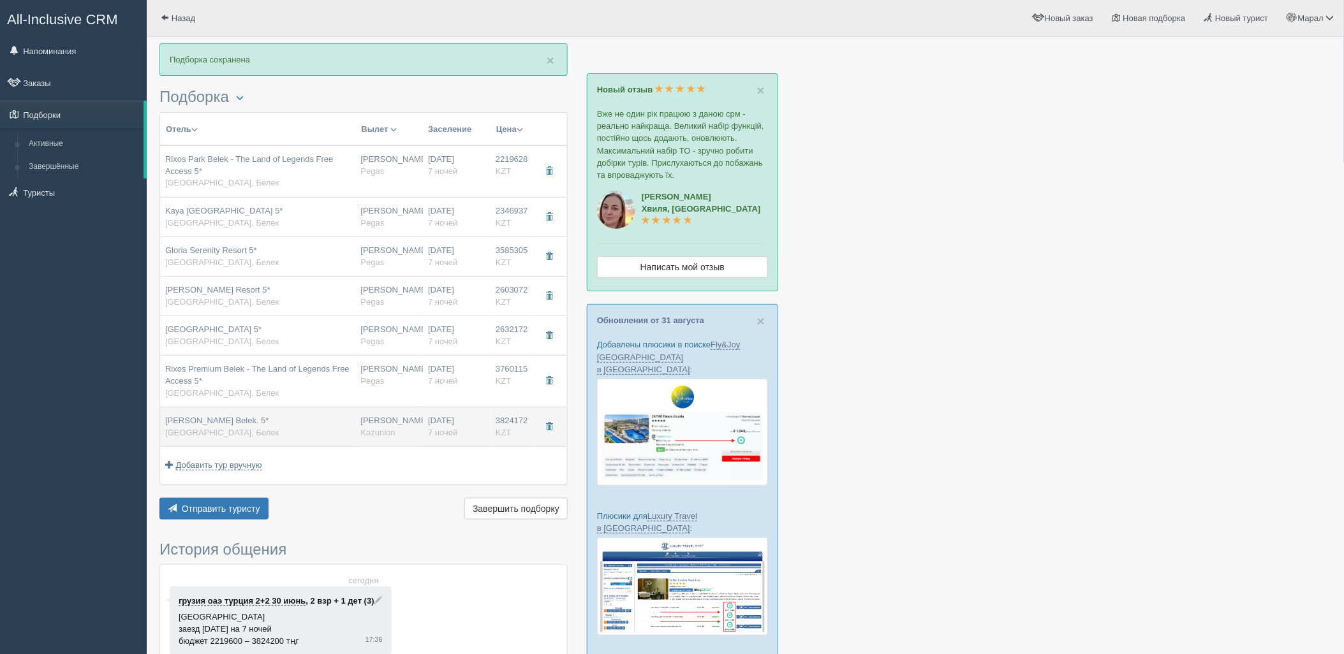
click at [263, 436] on div "Cullinan Belek. 5* Турция, Белек" at bounding box center [258, 427] width 186 height 24
type input "Cullinan Belek. 5*"
type input "https://tophotels.ru/hotel/al327367"
type input "3824172.00"
type input "Анталия AYT"
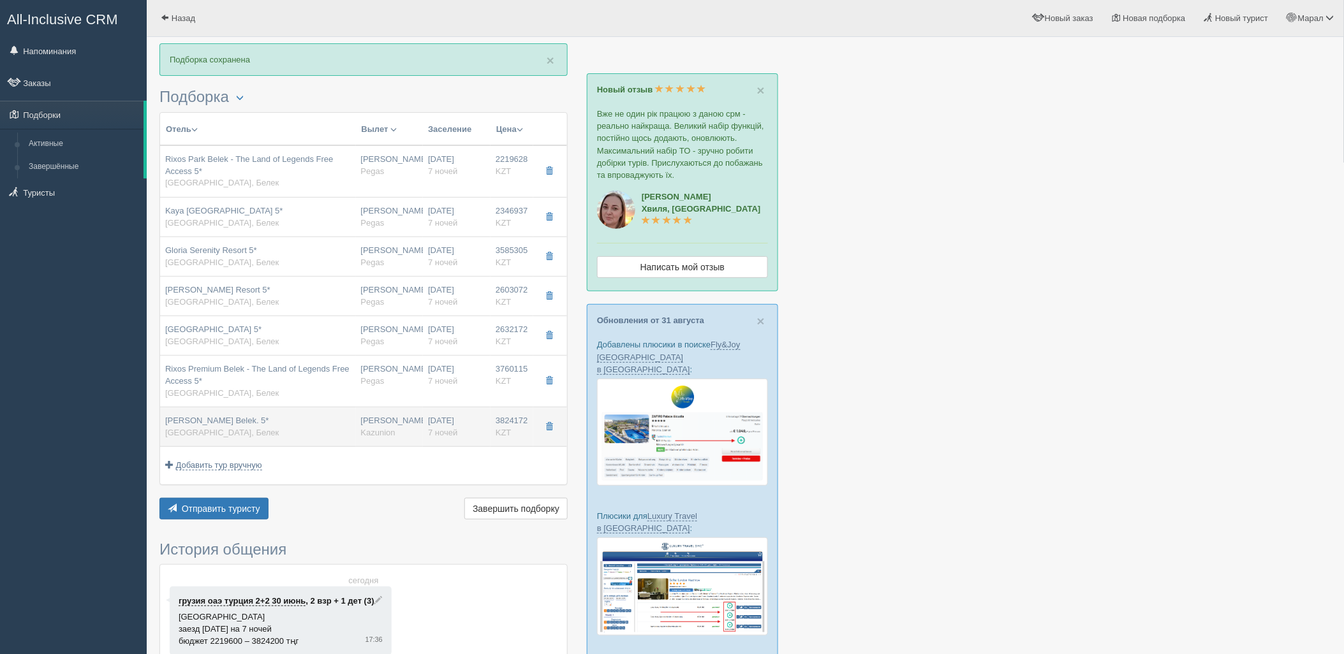
type input "07:05"
type input "10:25"
type input "Air Astana"
type input "11:25"
type input "18:15"
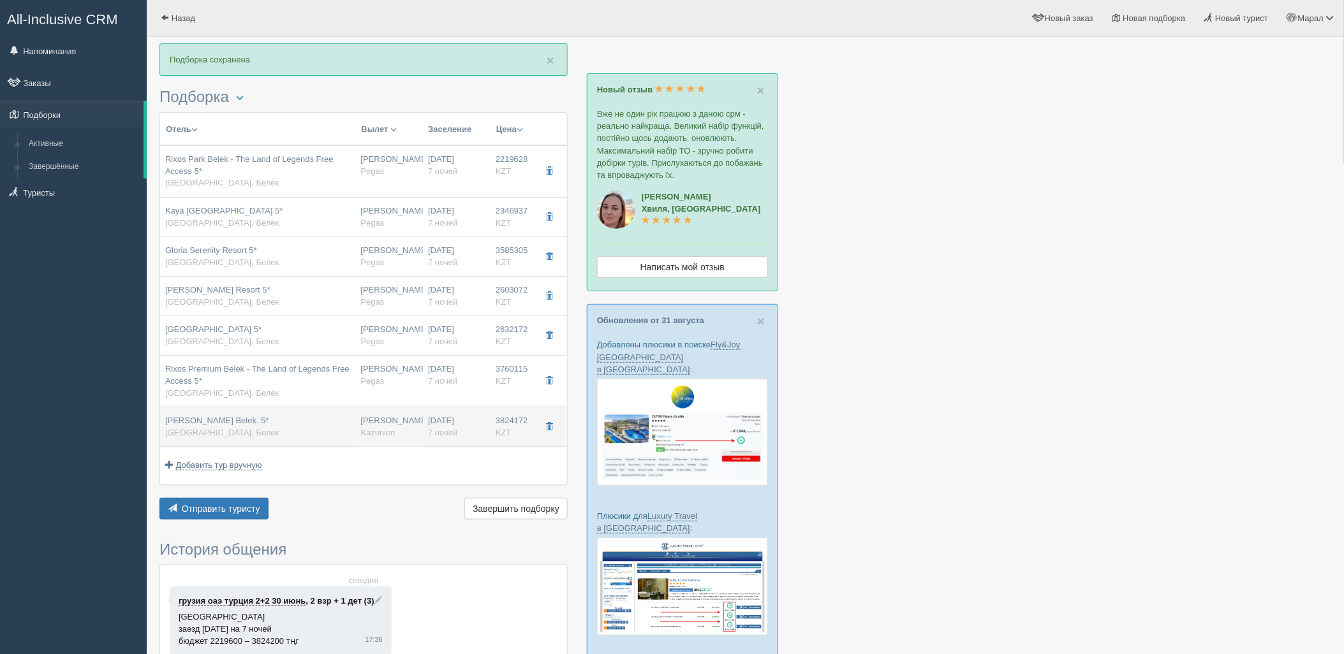
type input "Superior Sea View Room"
type input "UAI"
type input "Kazunion"
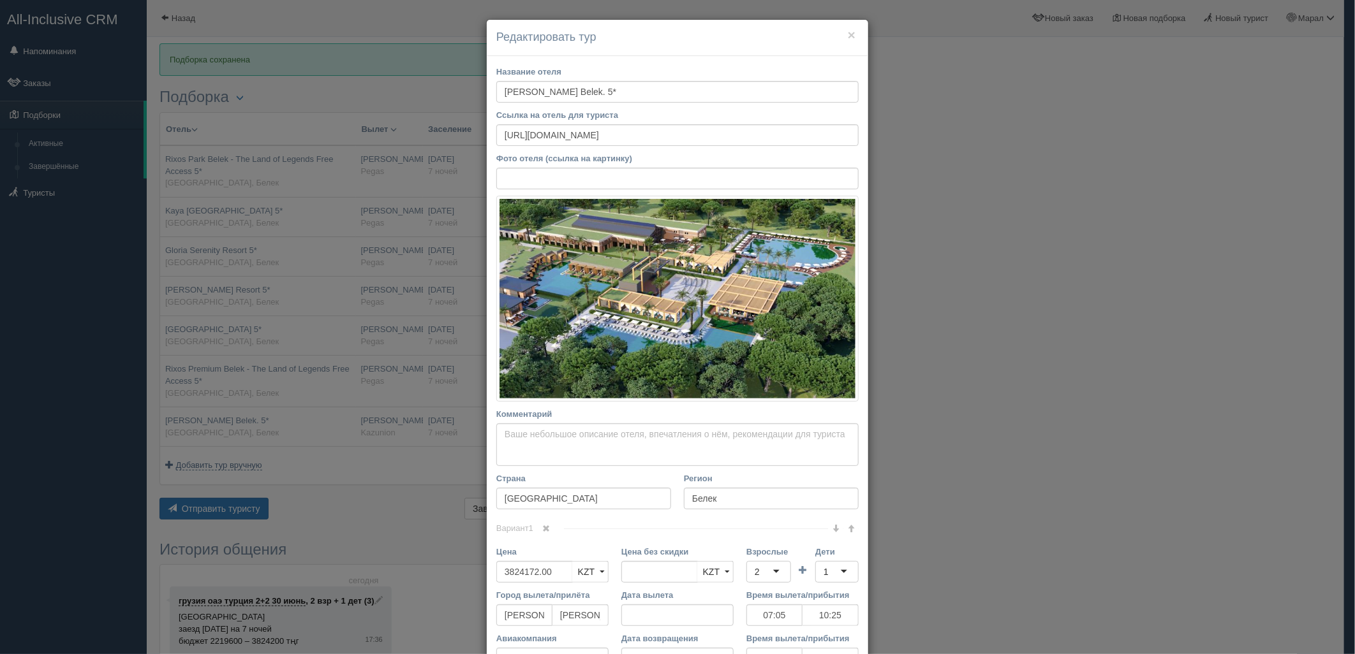
click at [263, 435] on div "× Редактировать тур Название отеля Cullinan Belek. 5* Ссылка на отель для турис…" at bounding box center [677, 327] width 1355 height 654
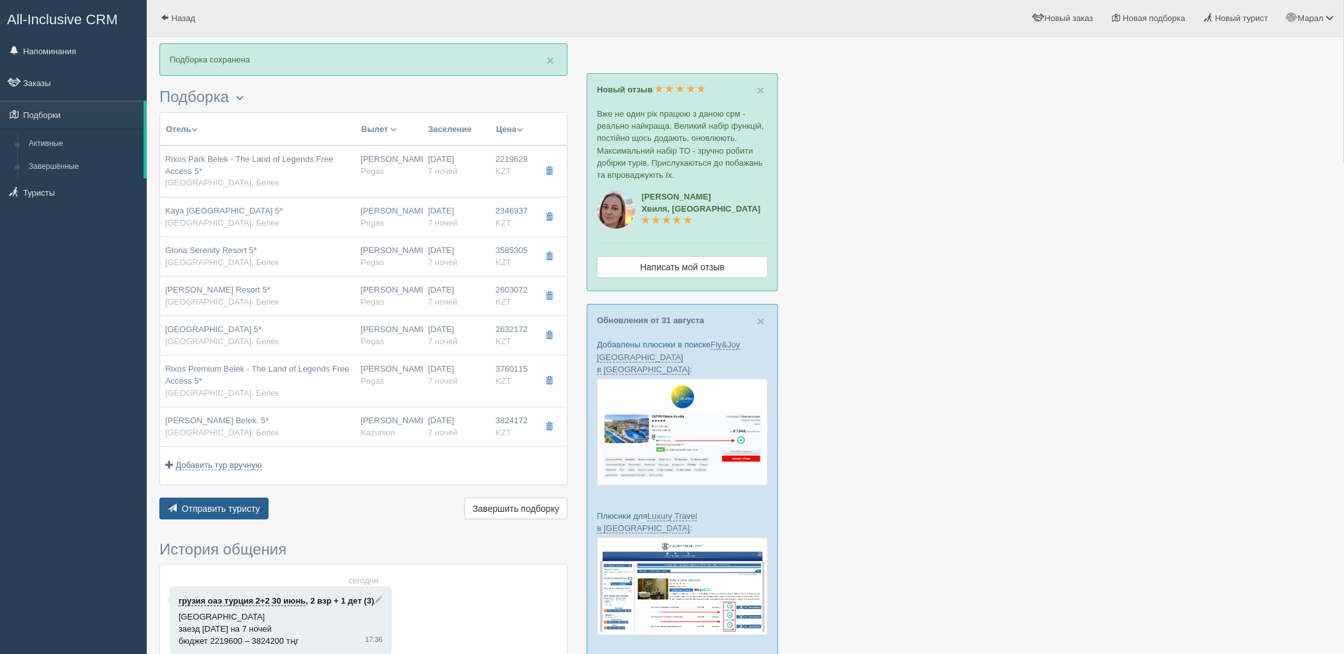
click at [233, 508] on span "Отправить туристу" at bounding box center [221, 509] width 78 height 10
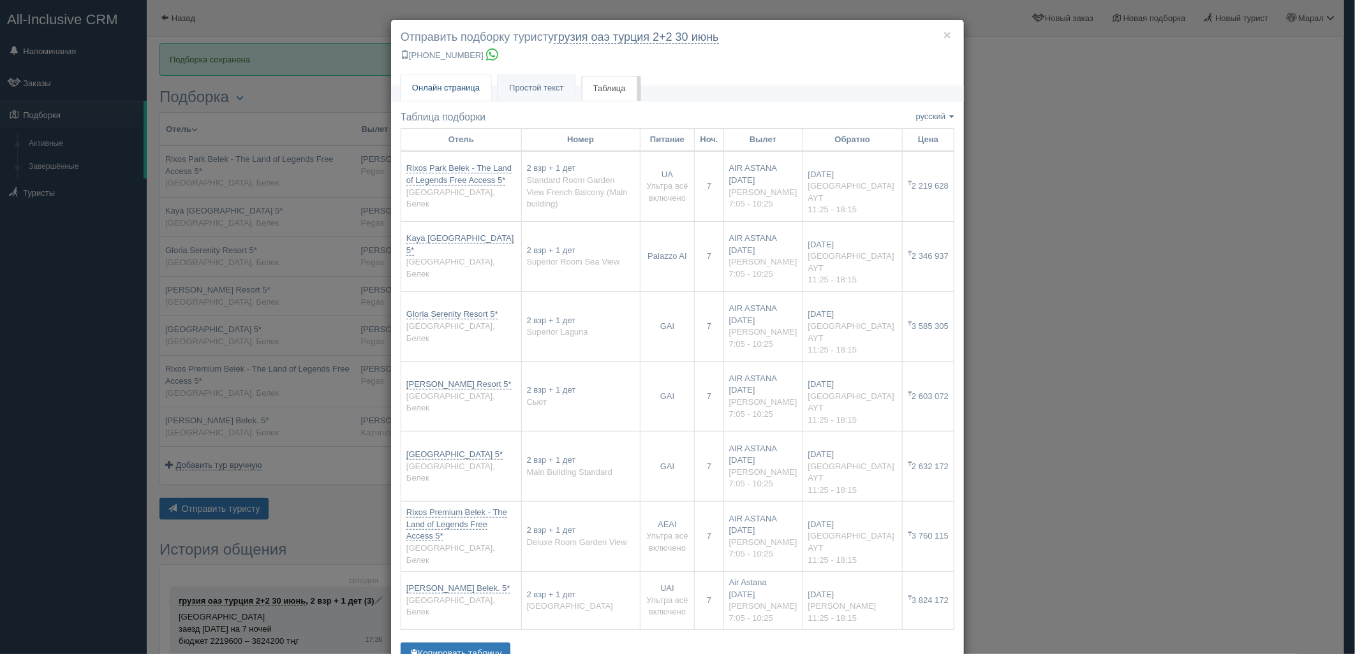
click at [452, 84] on span "Онлайн страница" at bounding box center [446, 88] width 68 height 10
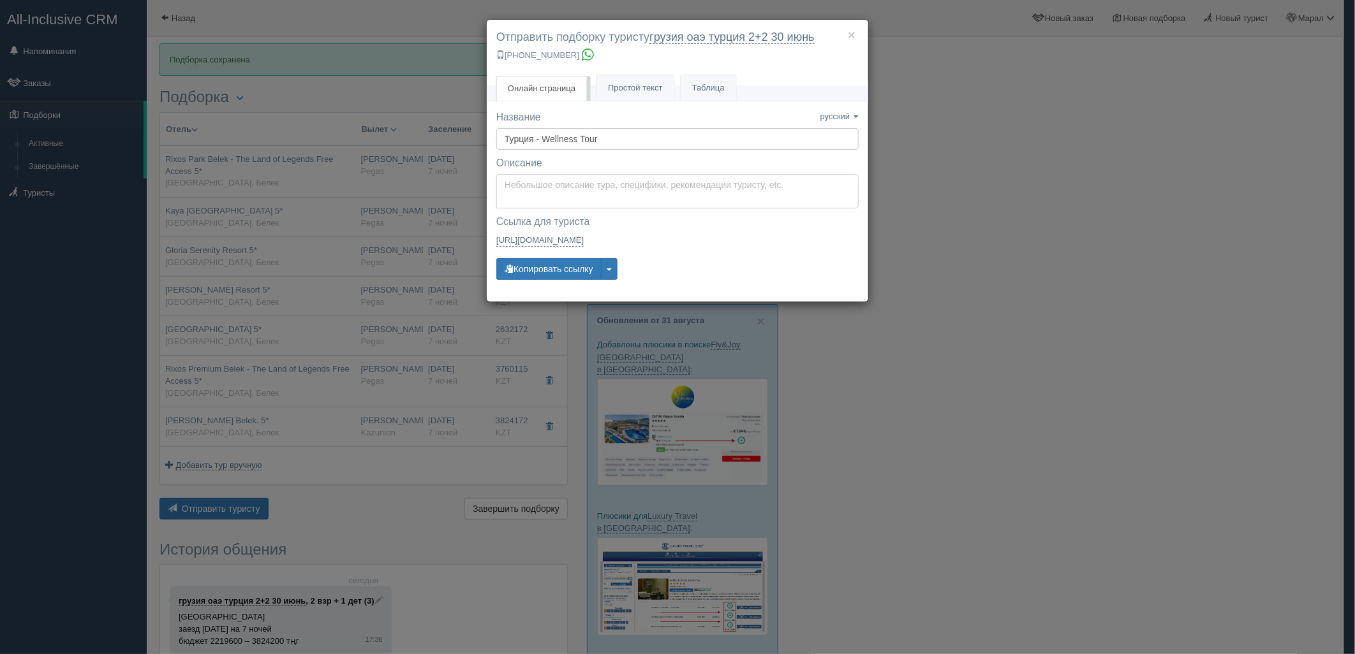
type textarea "Здравствуйте! Ниже представлены варианты туров для Вас. Для просмотра описания …"
click at [536, 188] on textarea "Здравствуйте! Ниже представлены варианты туров для Вас. Для просмотра описания …" at bounding box center [677, 191] width 362 height 34
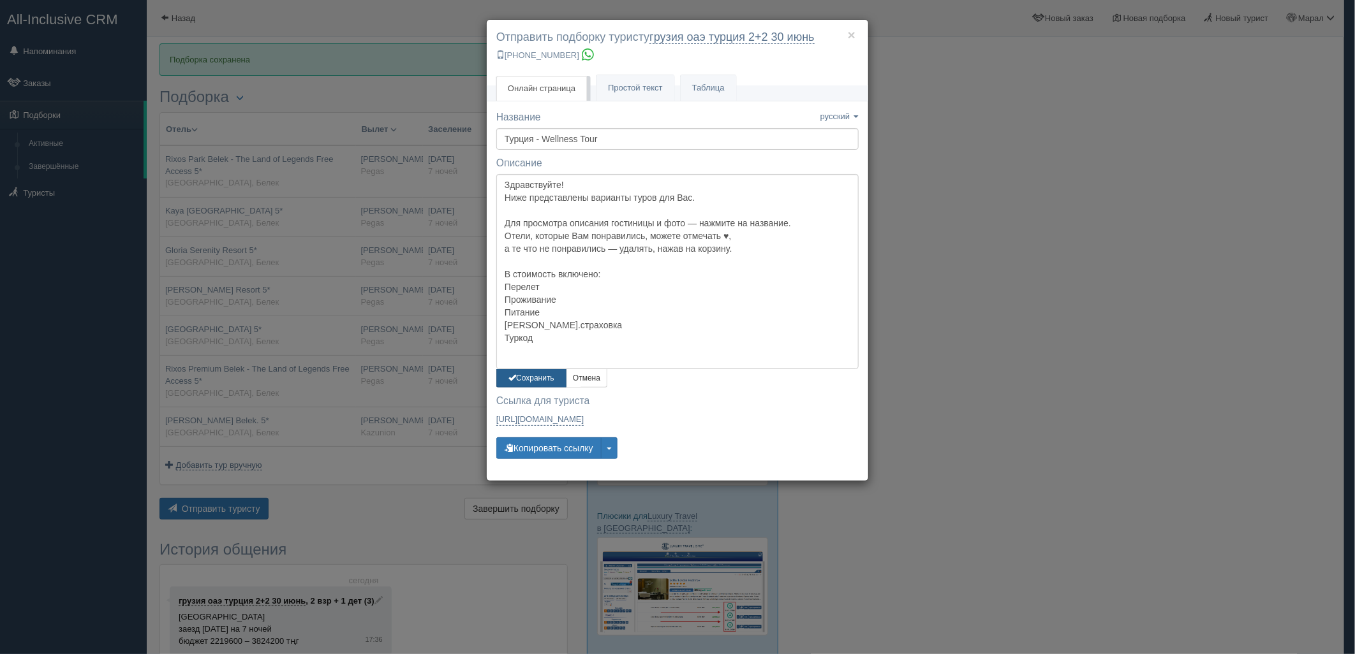
click at [539, 385] on button "Сохранить" at bounding box center [531, 378] width 70 height 18
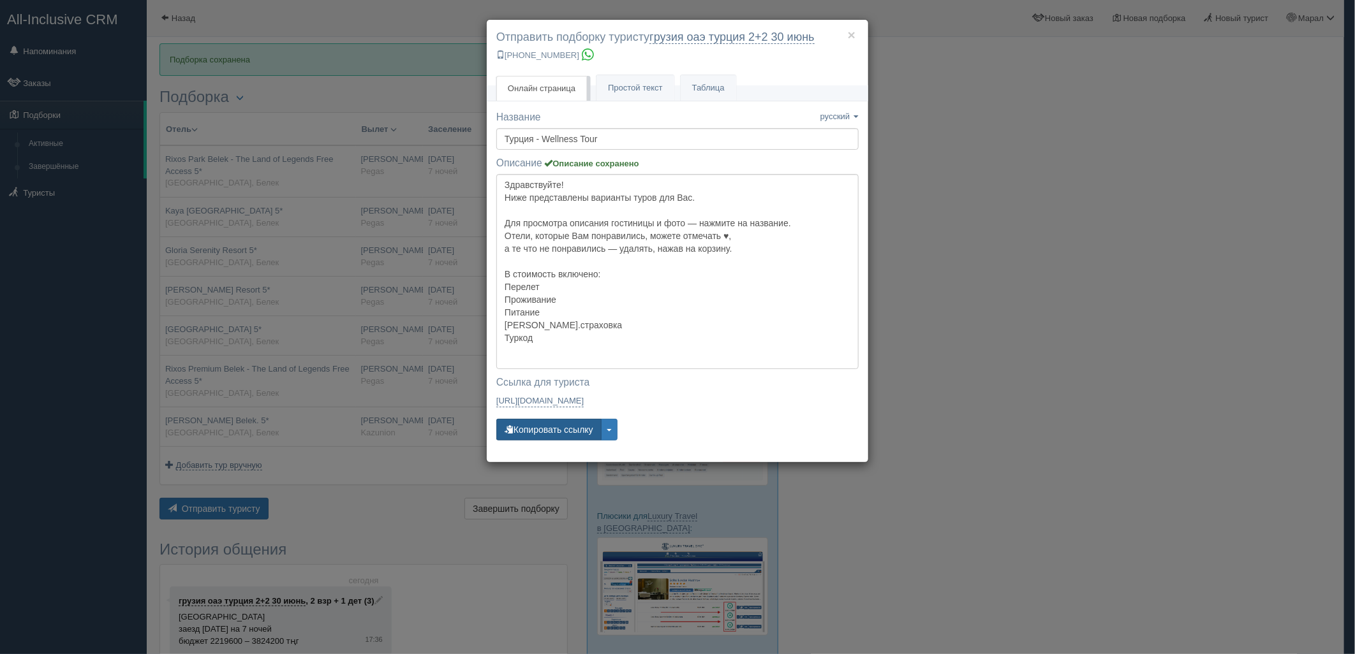
click at [549, 434] on button "Копировать ссылку" at bounding box center [548, 430] width 105 height 22
drag, startPoint x: 1082, startPoint y: 244, endPoint x: 1062, endPoint y: 238, distance: 21.4
click at [1074, 241] on div "× Отправить подборку туристу грузия оаэ [GEOGRAPHIC_DATA] 2+2 [DATE] [PHONE_NUM…" at bounding box center [677, 327] width 1355 height 654
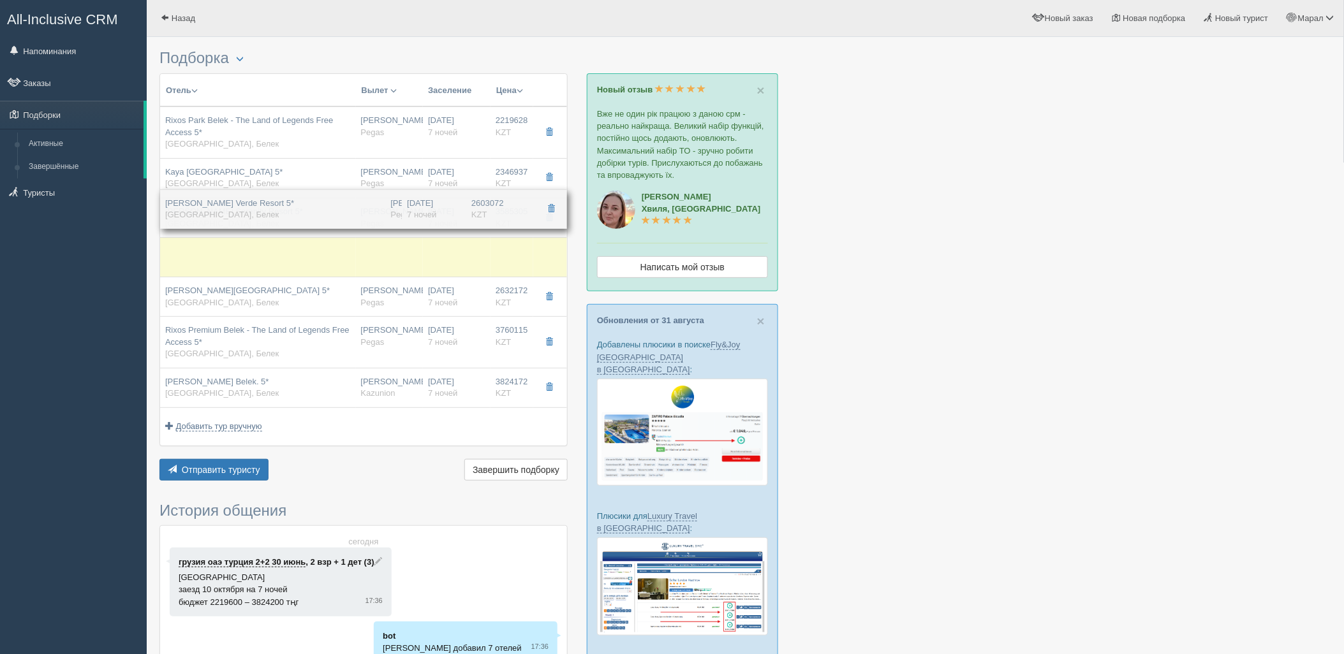
drag, startPoint x: 385, startPoint y: 269, endPoint x: 387, endPoint y: 208, distance: 60.6
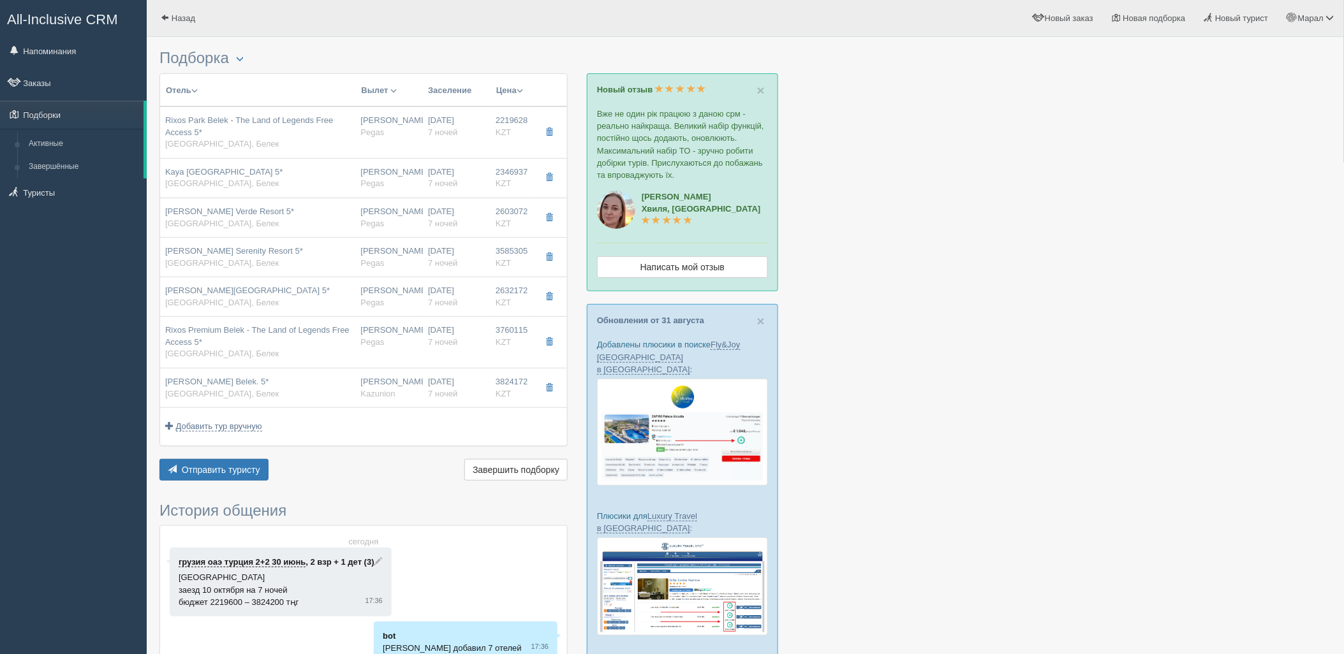
click at [387, 208] on div "Нурсултан Назарбаев NQZ Pegas" at bounding box center [389, 218] width 57 height 24
type input "Gloria Verde Resort 5*"
type input "https://tophotels.ru/hotel/al752"
type input "[GEOGRAPHIC_DATA]"
type input "Белек"
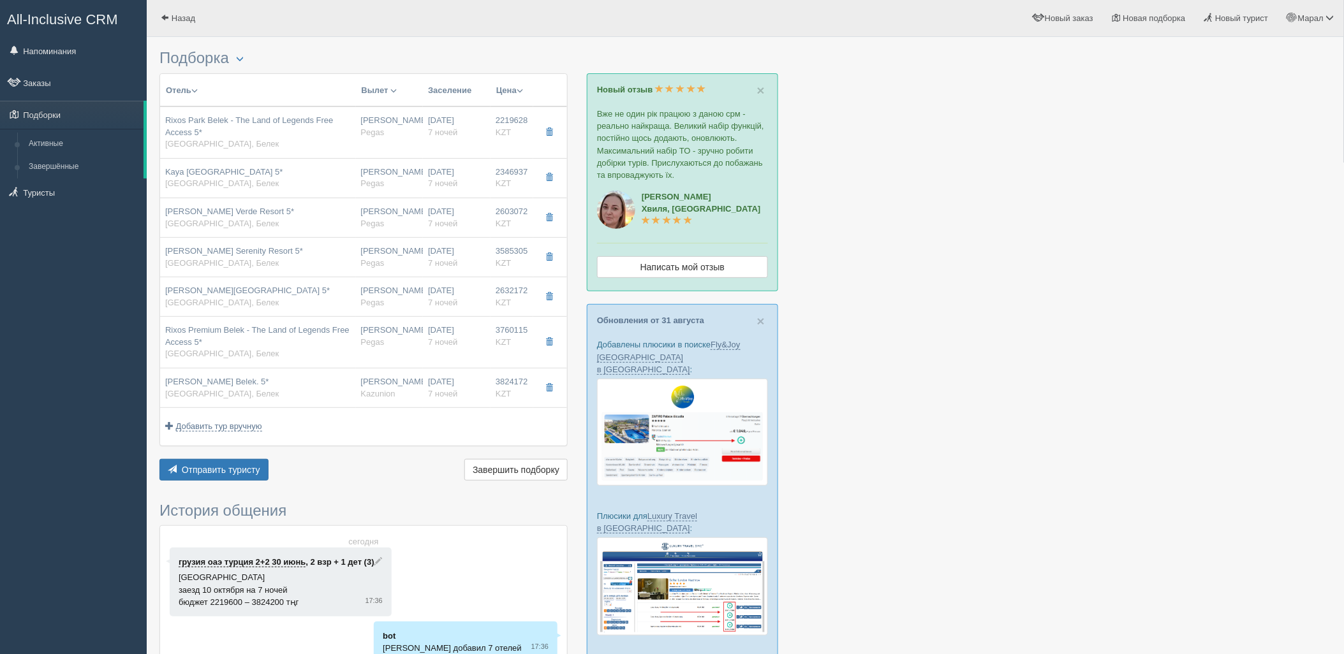
type input "2603072.00"
type input "Нурсултан Назарбаев NQZ"
type input "Antalya Airport AYT"
type input "07:05"
type input "10:25"
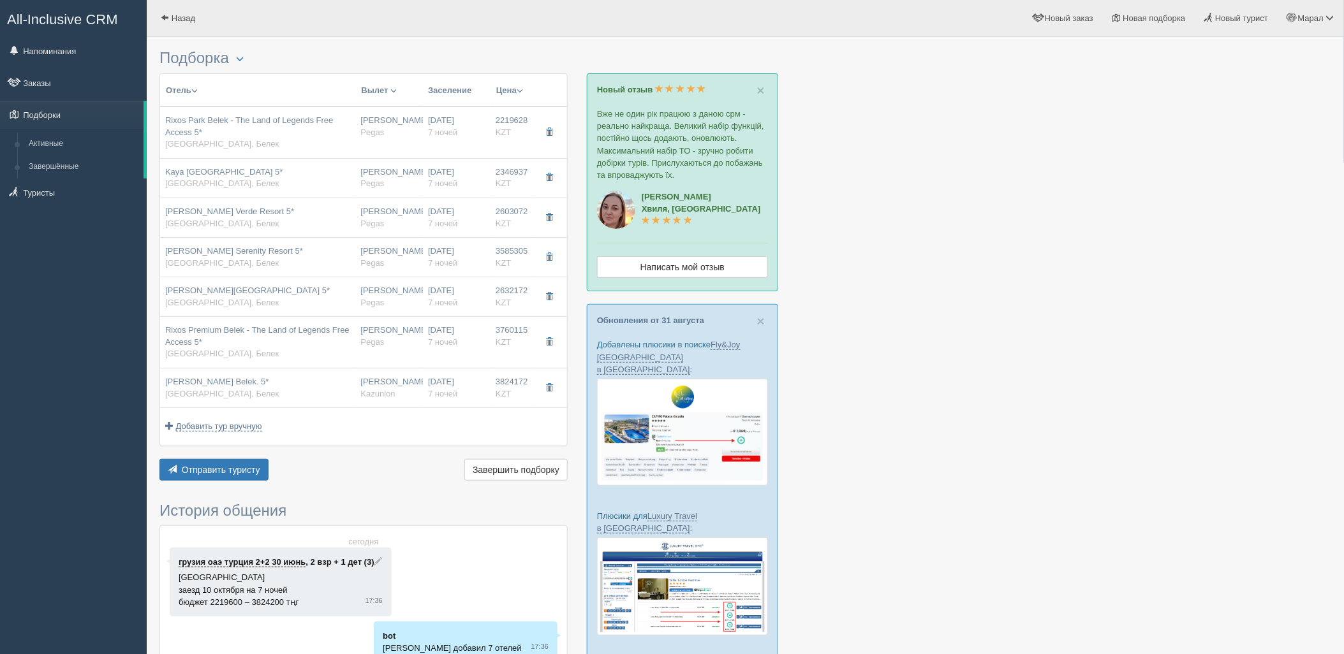
type input "AIR ASTANA"
type input "11:25"
type input "18:15"
type input "7"
type input "Сьют"
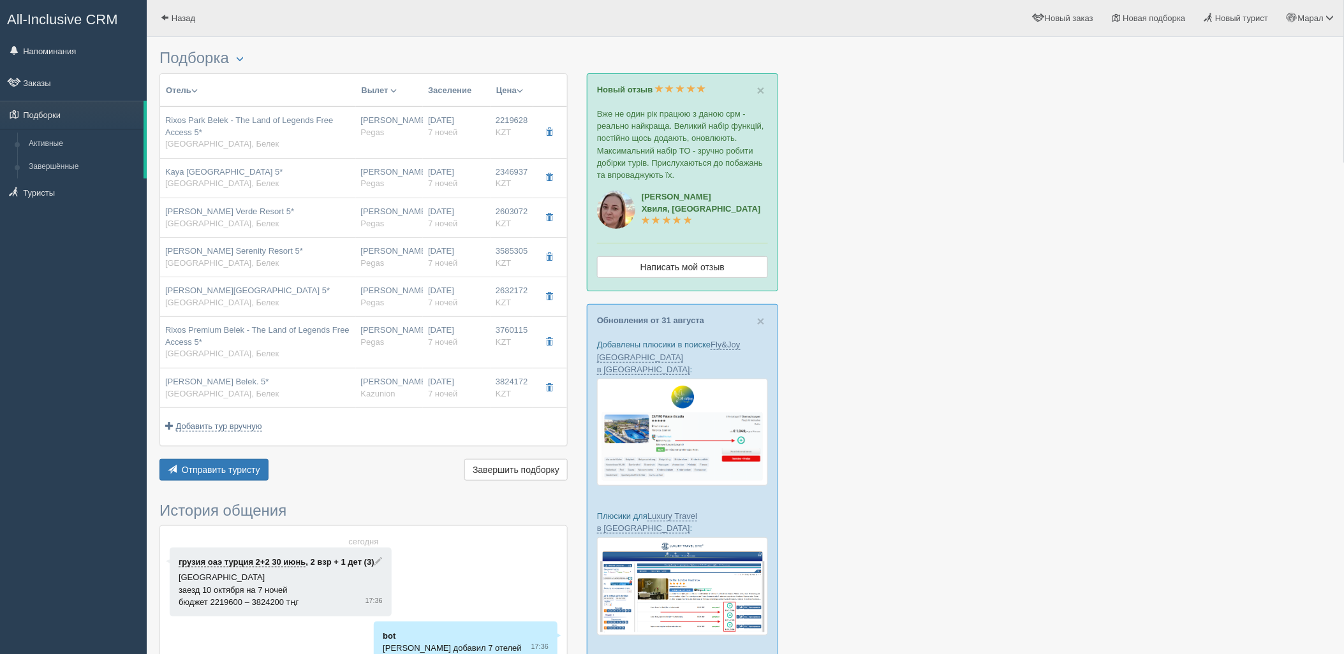
type input "GAI"
type input "Pegas"
type input "http://kz.pegast.asia/ru/hotels/route/pegasys/13396?section=agency"
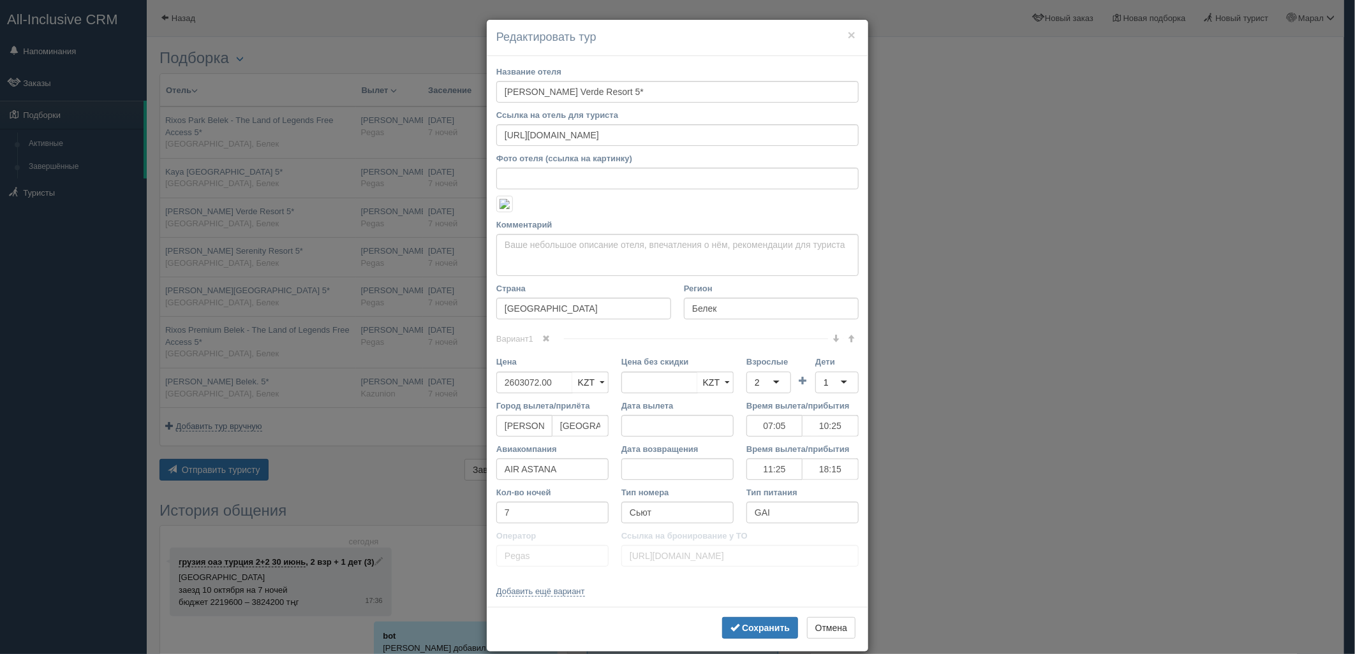
click at [361, 272] on div "× Редактировать тур Название отеля Gloria Verde Resort 5* Ссылка на отель для т…" at bounding box center [677, 327] width 1355 height 654
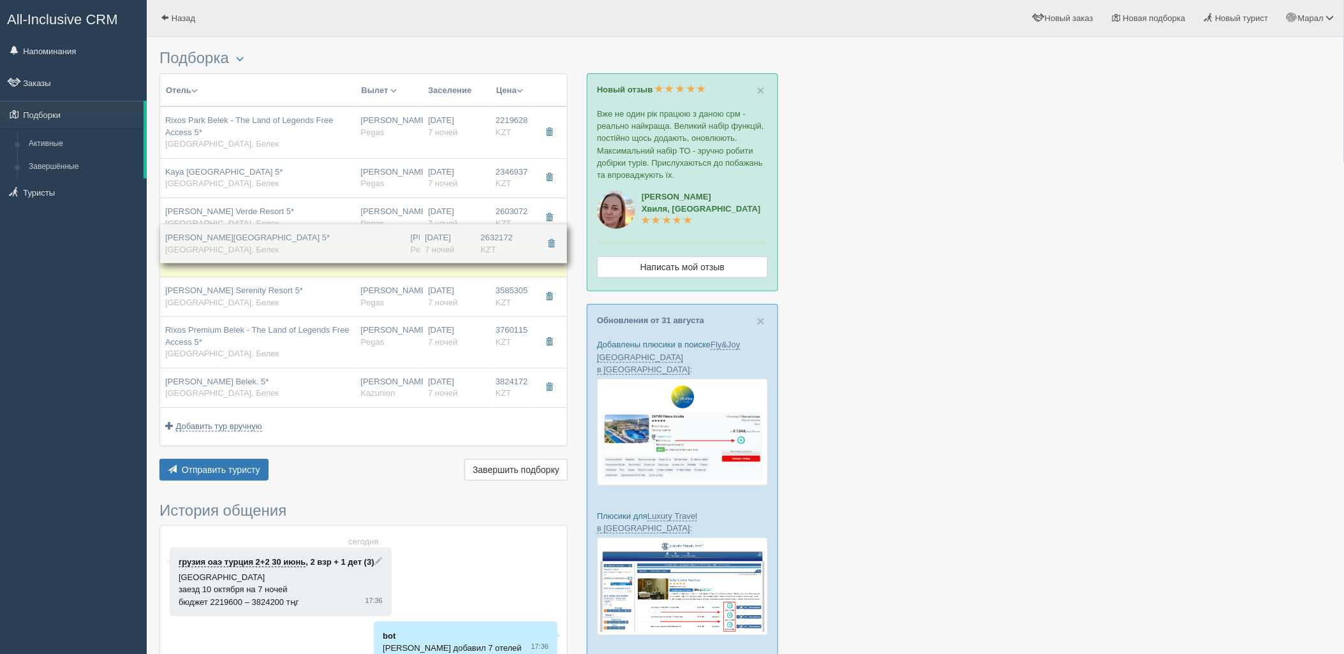
drag, startPoint x: 350, startPoint y: 301, endPoint x: 369, endPoint y: 247, distance: 56.9
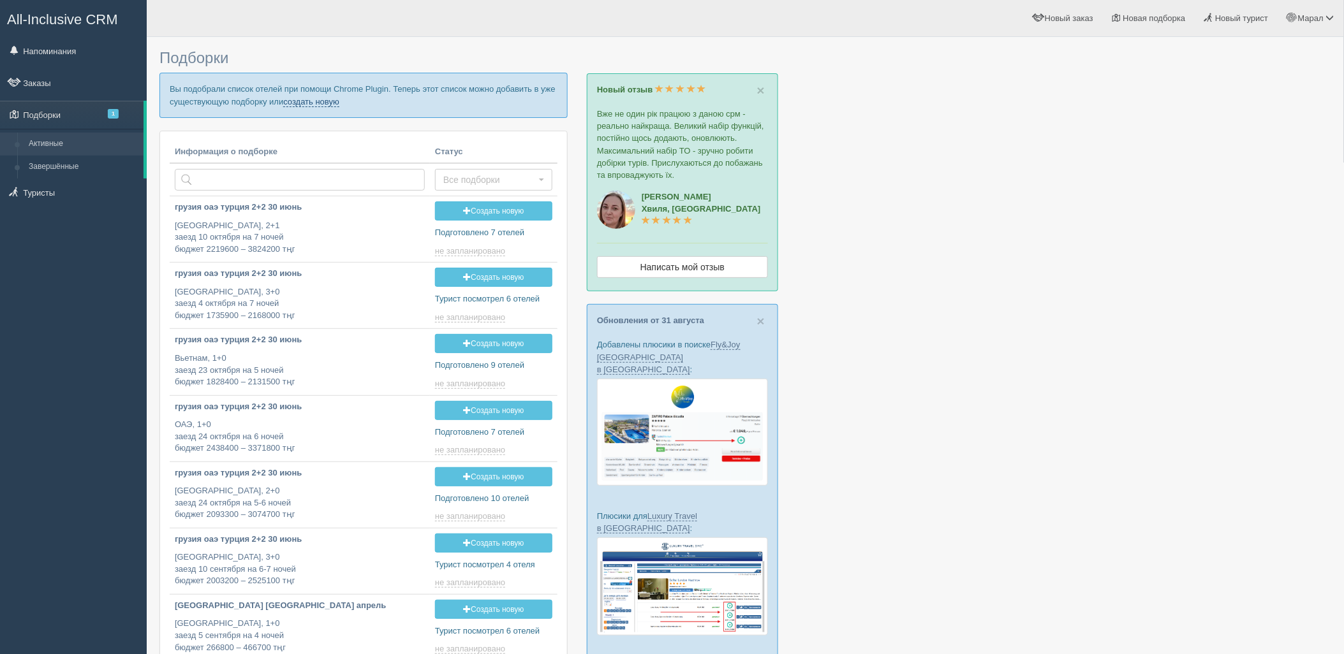
click at [308, 100] on link "создать новую" at bounding box center [311, 102] width 56 height 10
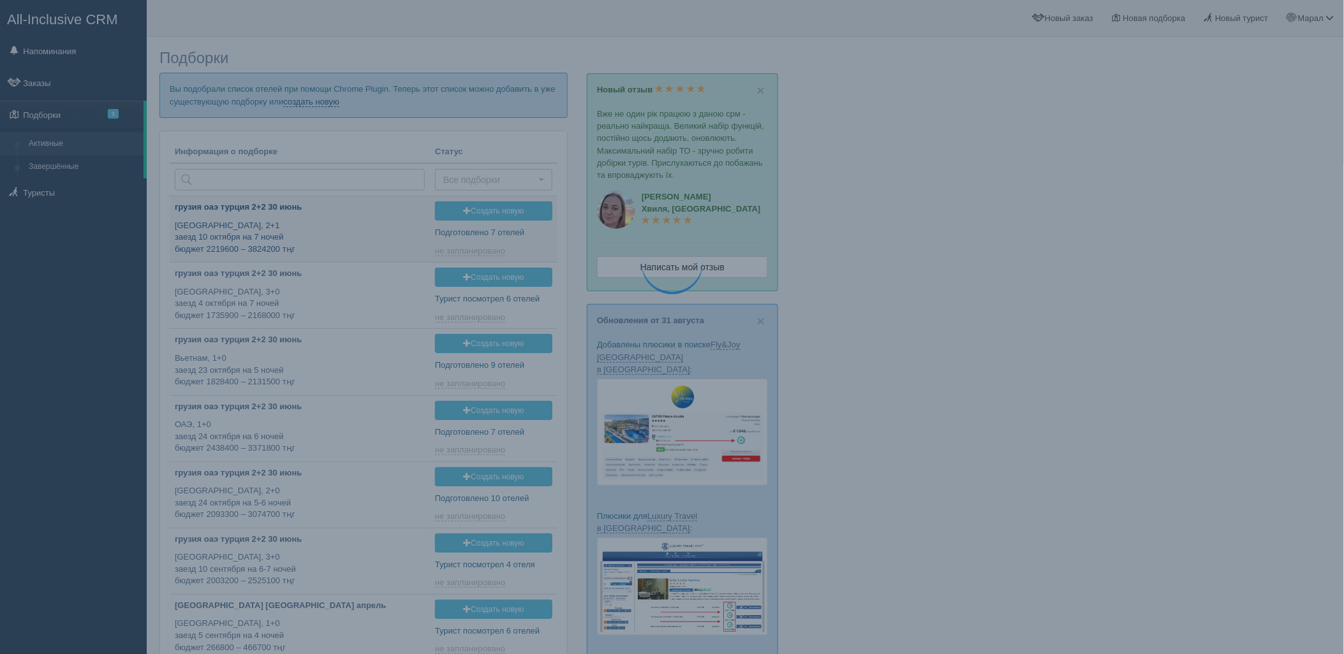
type input "2025-09-06 18:35"
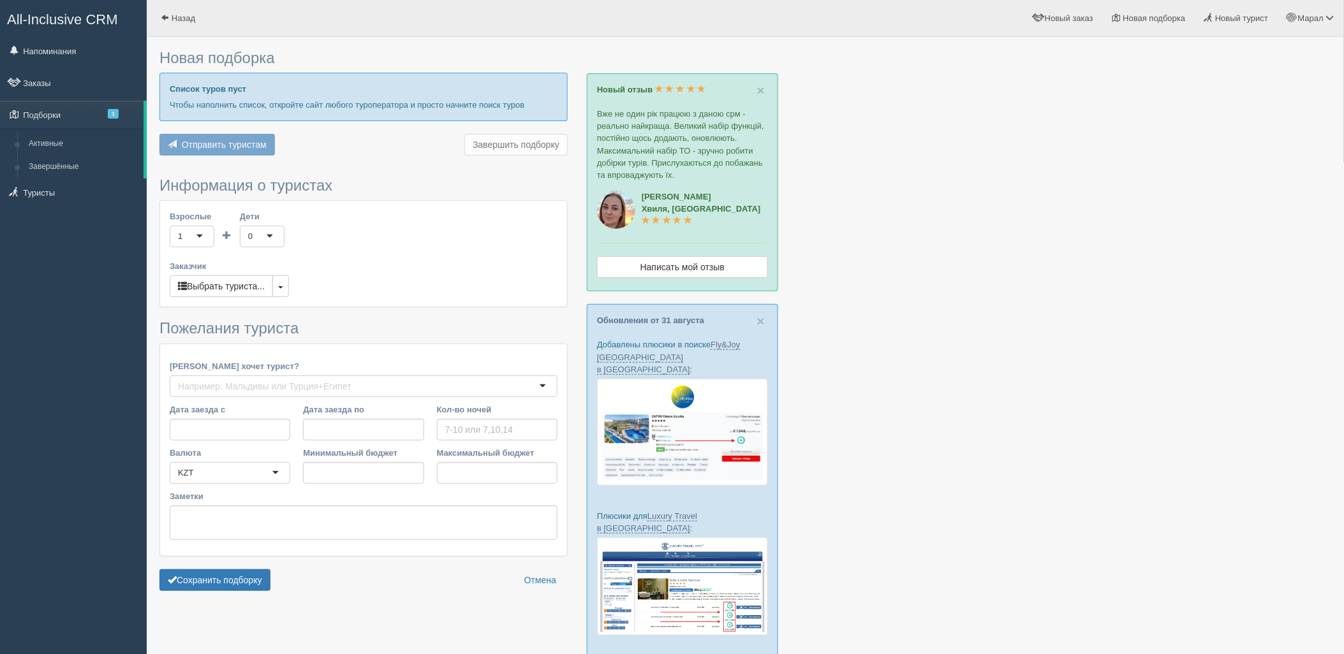
type input "7"
type input "3052800"
type input "3052900"
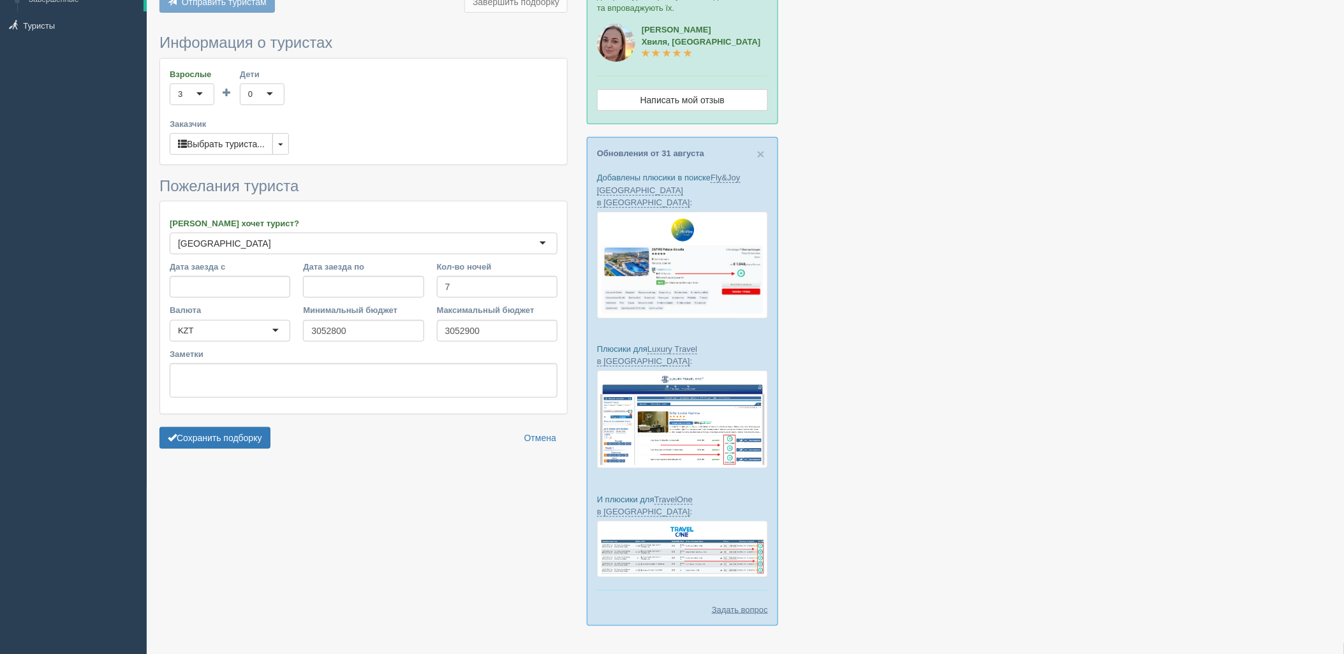
scroll to position [173, 0]
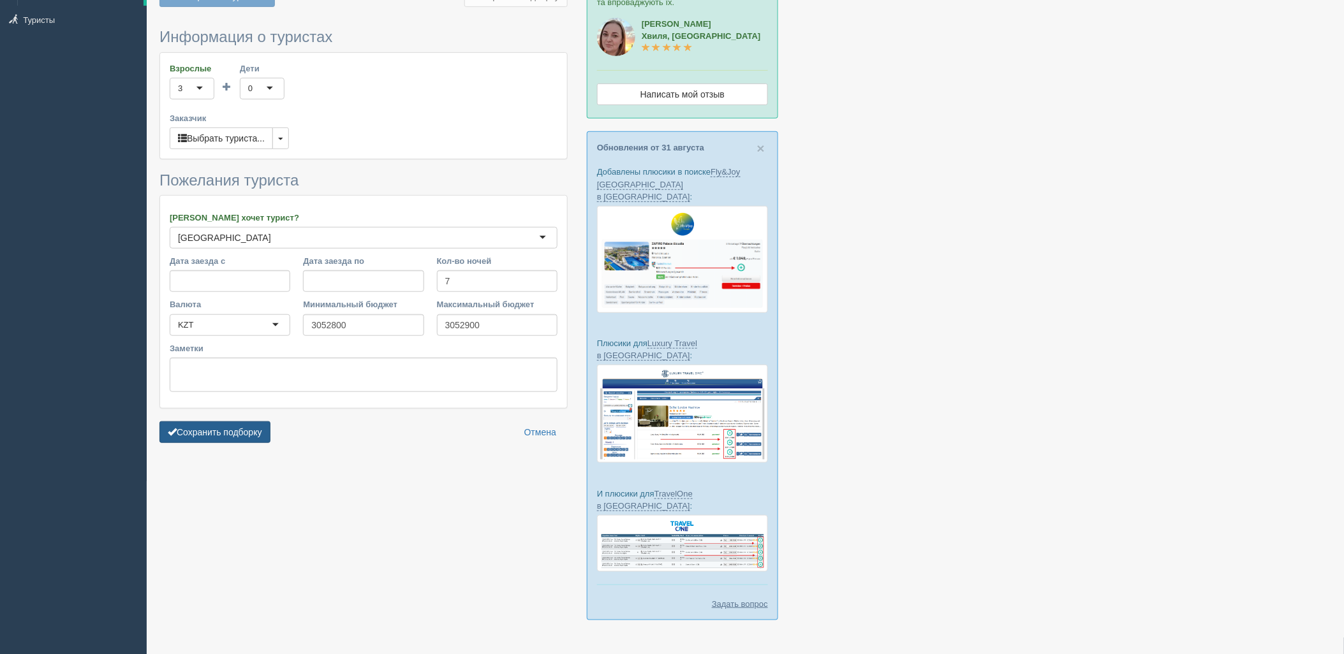
click at [218, 438] on button "Сохранить подборку" at bounding box center [214, 433] width 111 height 22
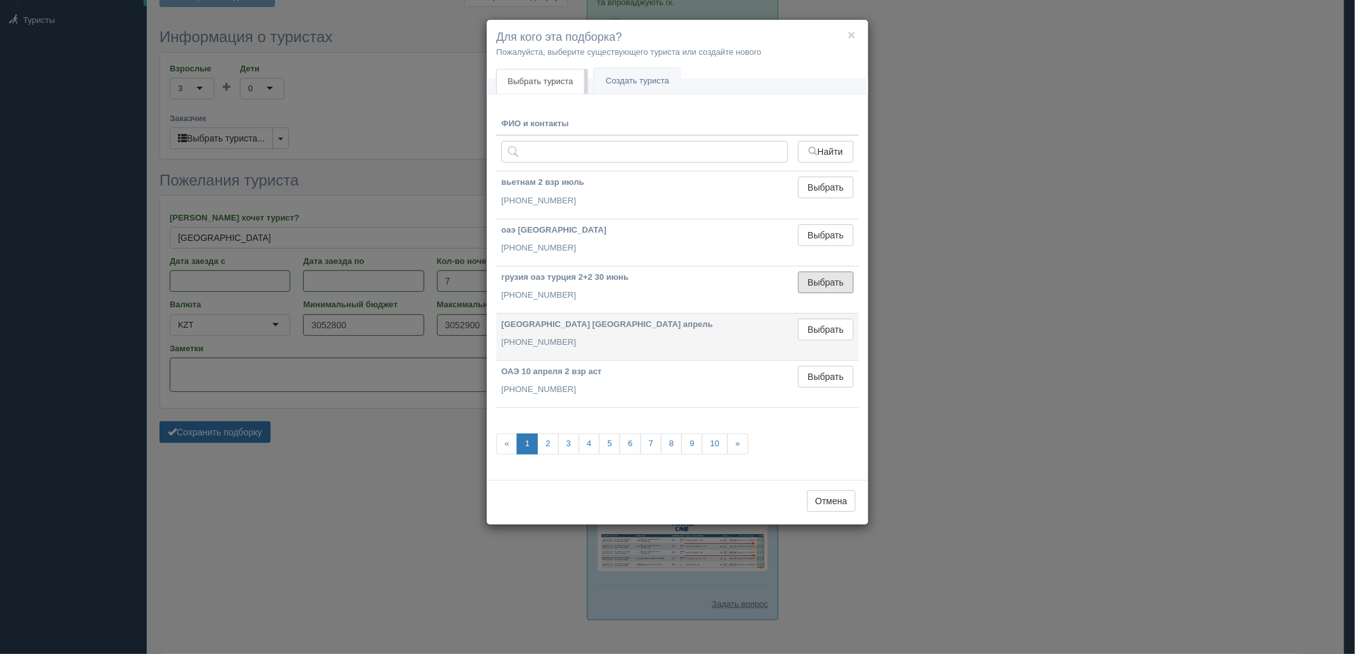
drag, startPoint x: 842, startPoint y: 281, endPoint x: 649, endPoint y: 318, distance: 196.1
click at [841, 281] on button "Выбрать" at bounding box center [825, 283] width 55 height 22
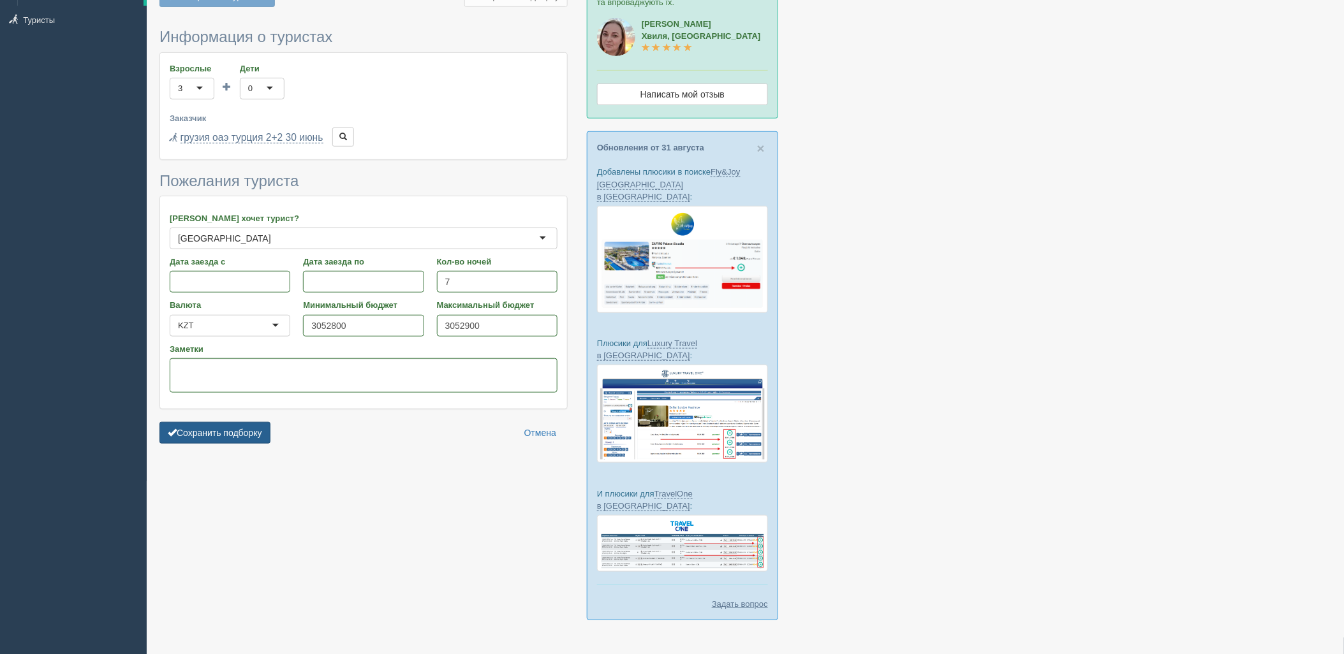
click at [234, 432] on button "Сохранить подборку" at bounding box center [214, 433] width 111 height 22
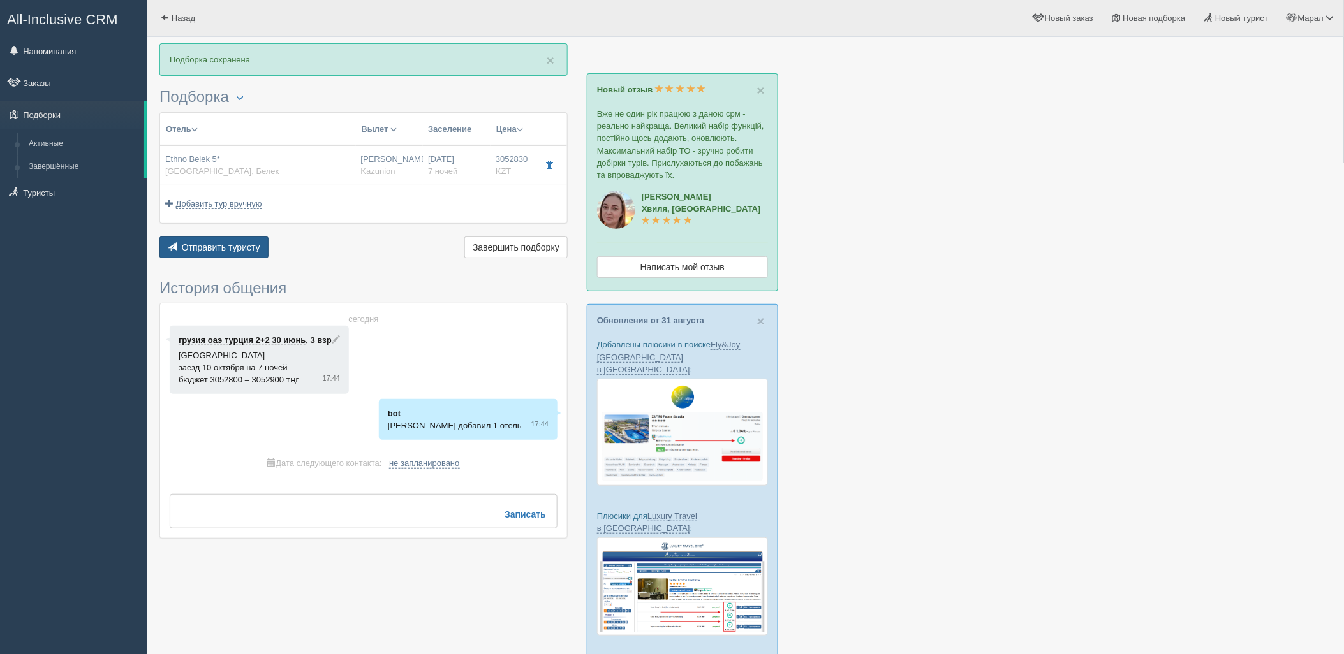
click at [212, 244] on span "Отправить туристу" at bounding box center [221, 247] width 78 height 10
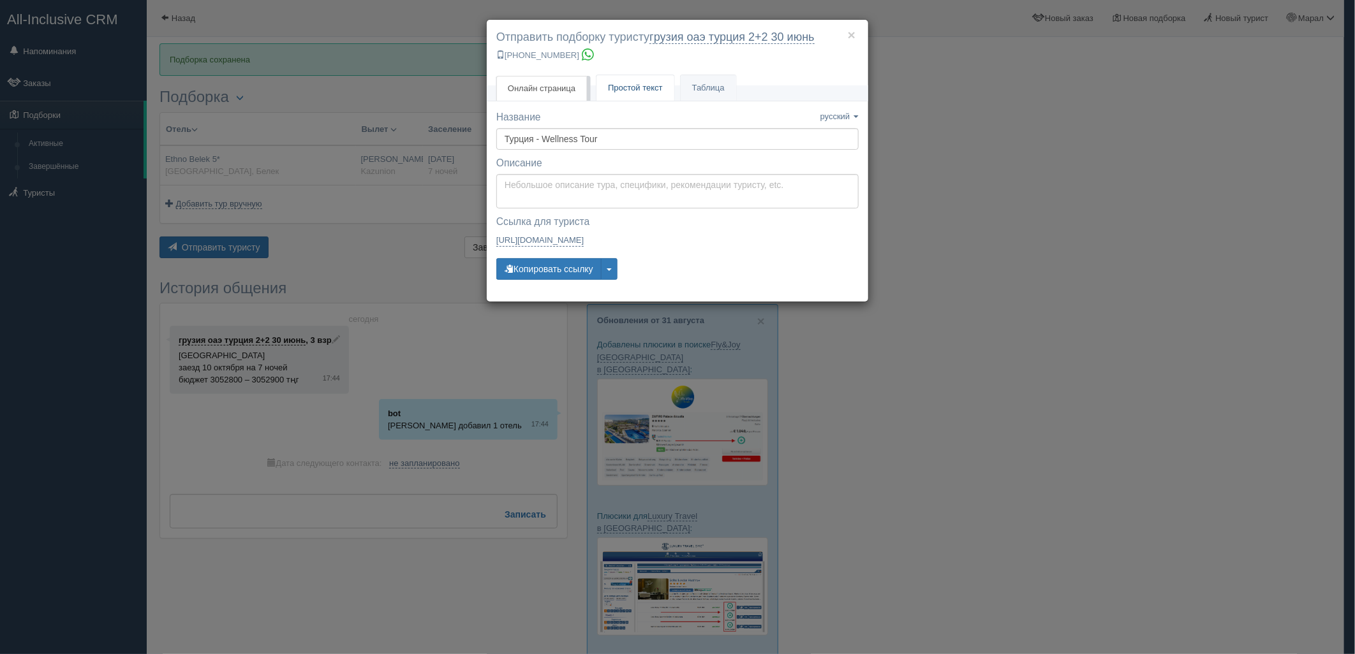
click at [633, 91] on span "Простой текст" at bounding box center [635, 88] width 55 height 10
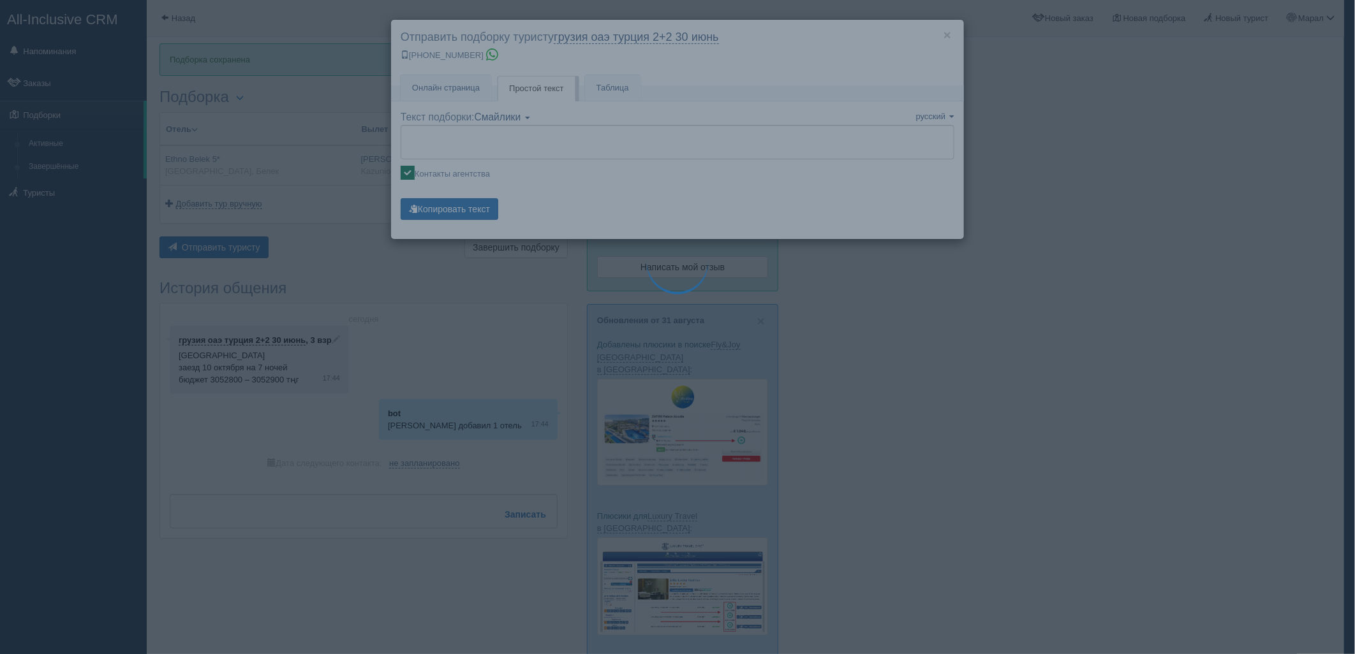
type textarea "🌞 Loremi dolo! Sitametcon Adi elitseddoei temporinc utlabore: 🌎 Etdolo, Magna 🏩…"
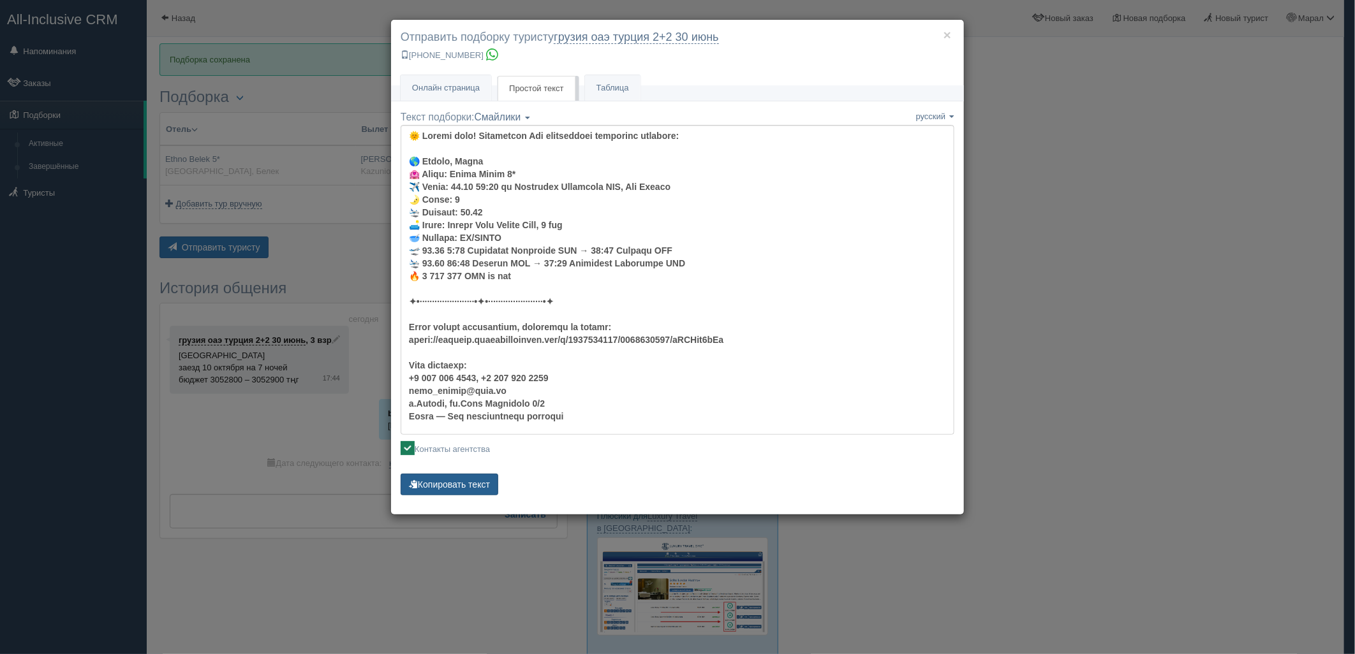
click at [439, 481] on button "Копировать текст" at bounding box center [450, 485] width 98 height 22
drag, startPoint x: 439, startPoint y: 481, endPoint x: 413, endPoint y: 499, distance: 31.5
click at [439, 482] on button "Копировать текст" at bounding box center [450, 485] width 98 height 22
click at [1130, 500] on div "× Отправить подборку туристу грузия оаэ [GEOGRAPHIC_DATA] 2+2 [DATE] [PHONE_NUM…" at bounding box center [677, 327] width 1355 height 654
